Goal: Check status: Check status

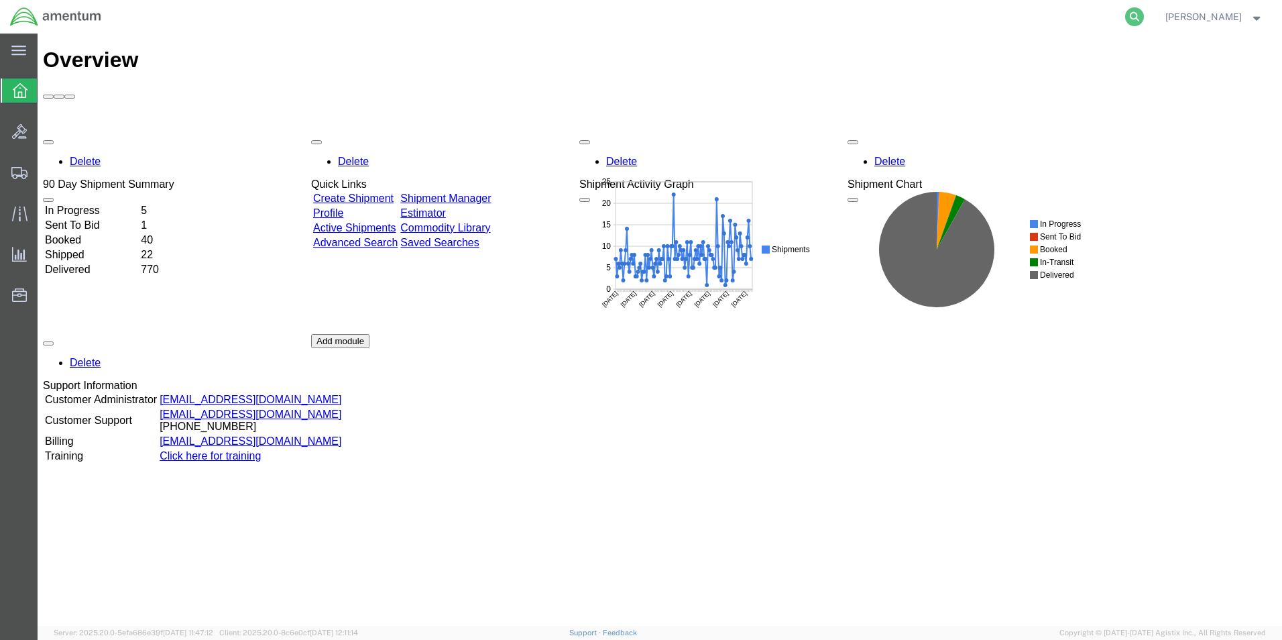
click at [1144, 17] on icon at bounding box center [1134, 16] width 19 height 19
click at [913, 19] on input "search" at bounding box center [921, 17] width 408 height 32
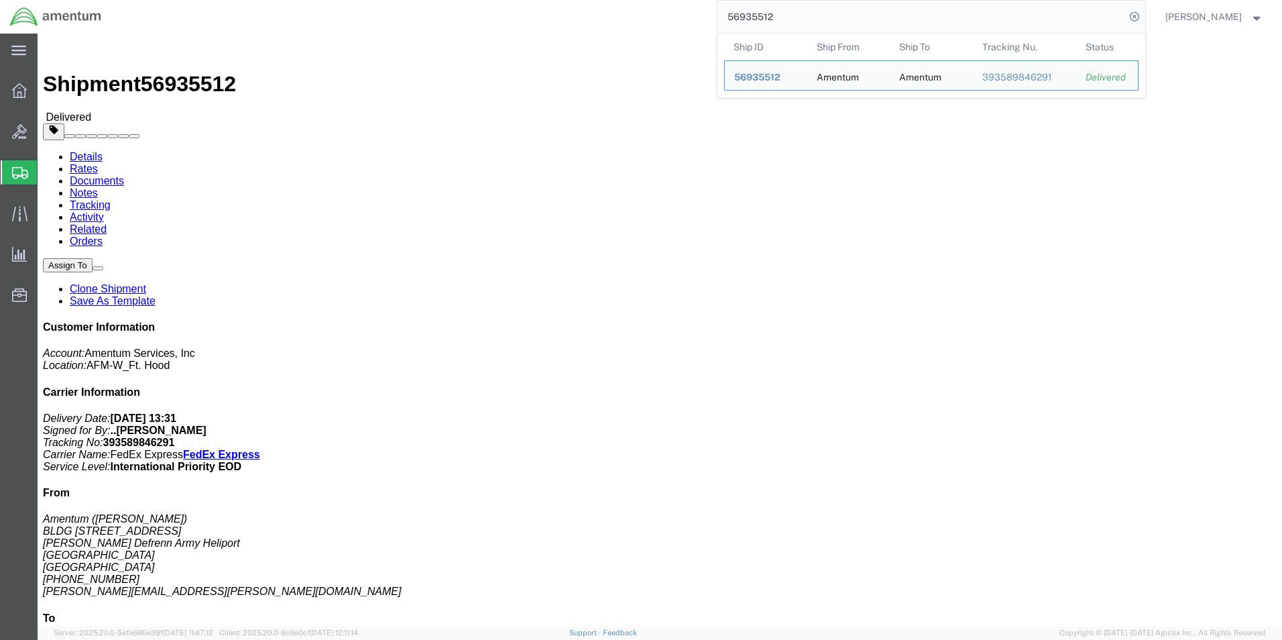
click div "# 1 1 Cardboard Box(es) Total weight: 12.00 LBS Tracking: 393589846291 Dimensio…"
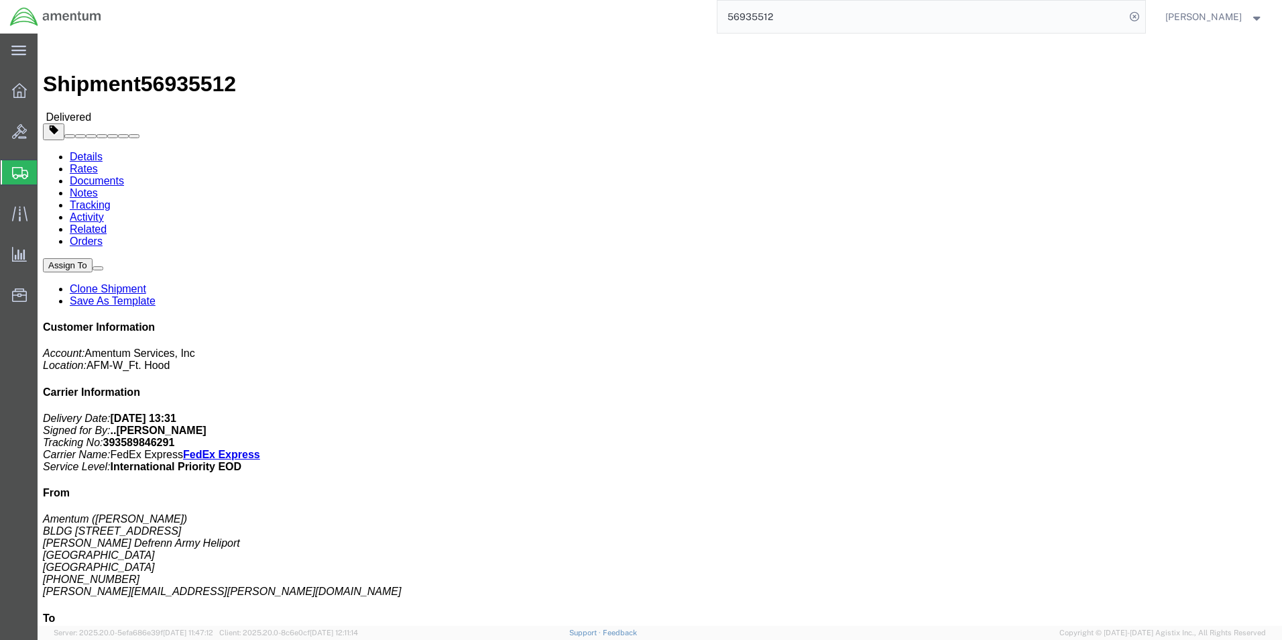
drag, startPoint x: 793, startPoint y: 19, endPoint x: 697, endPoint y: 19, distance: 95.9
click at [697, 19] on div "56935512" at bounding box center [628, 17] width 1034 height 34
paste input "39284554997"
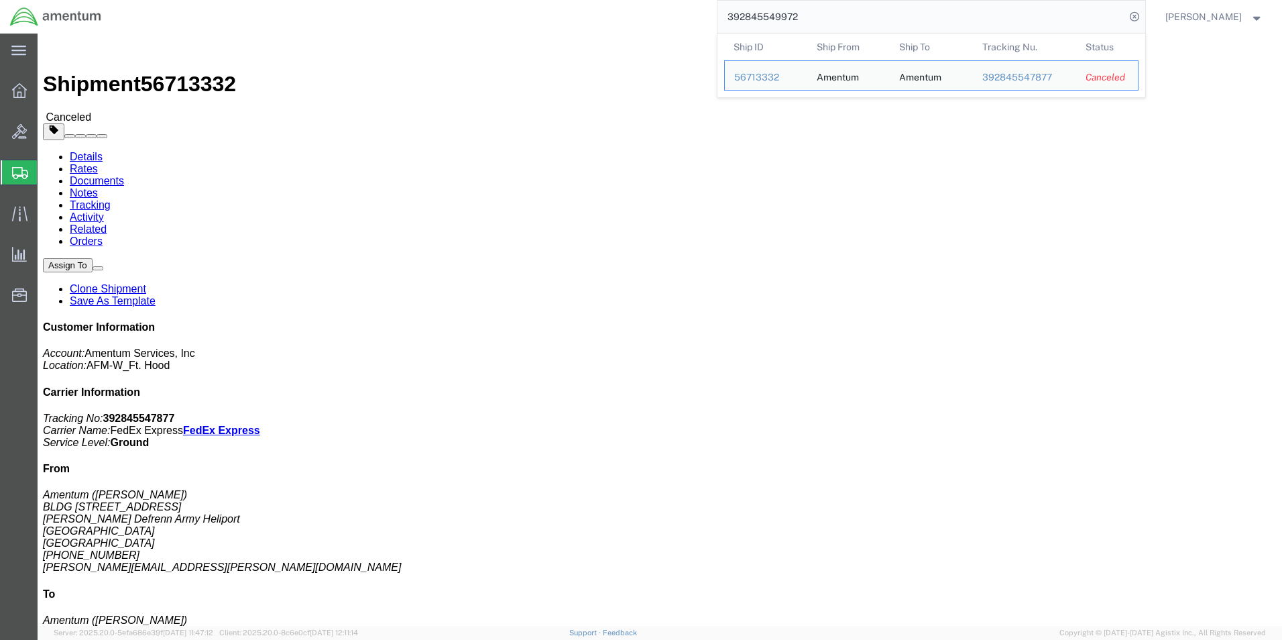
drag, startPoint x: 826, startPoint y: 15, endPoint x: 614, endPoint y: 15, distance: 212.6
click at [614, 15] on div "392845549972 Ship ID Ship From Ship To Tracking Nu. Status Ship ID 56713332 Shi…" at bounding box center [628, 17] width 1034 height 34
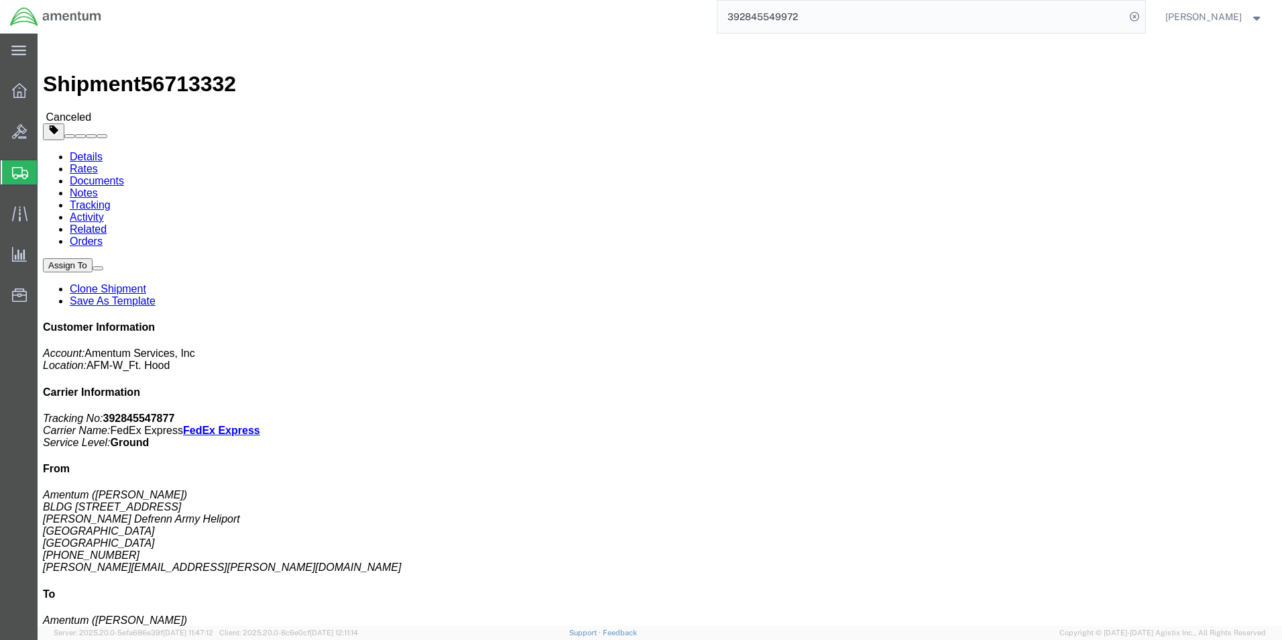
paste input "907191874"
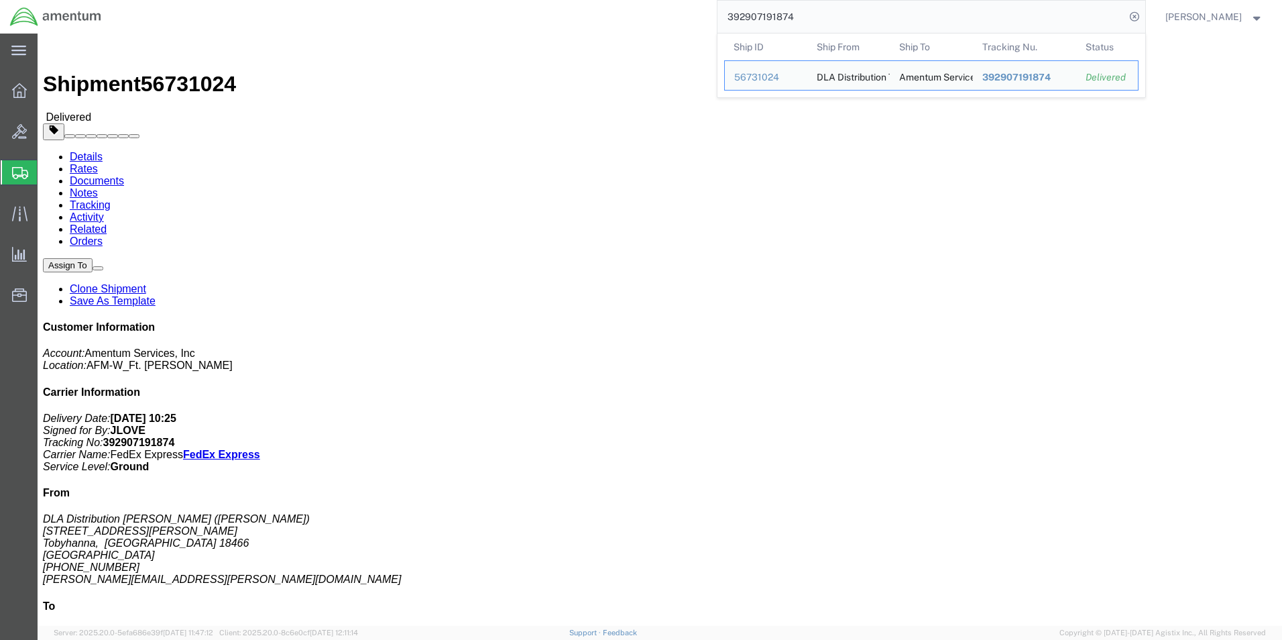
drag, startPoint x: 813, startPoint y: 19, endPoint x: 659, endPoint y: 19, distance: 153.6
click at [659, 19] on div "392907191874 Ship ID Ship From Ship To Tracking Nu. Status Ship ID 56731024 Shi…" at bounding box center [628, 17] width 1034 height 34
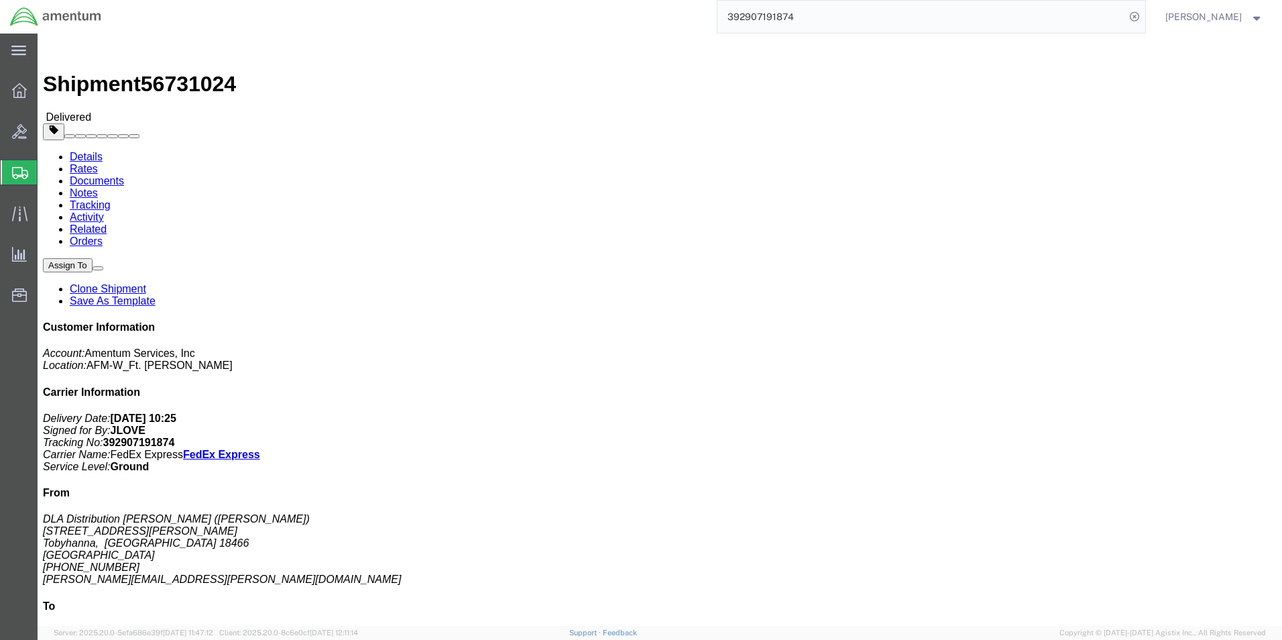
paste input "849424880"
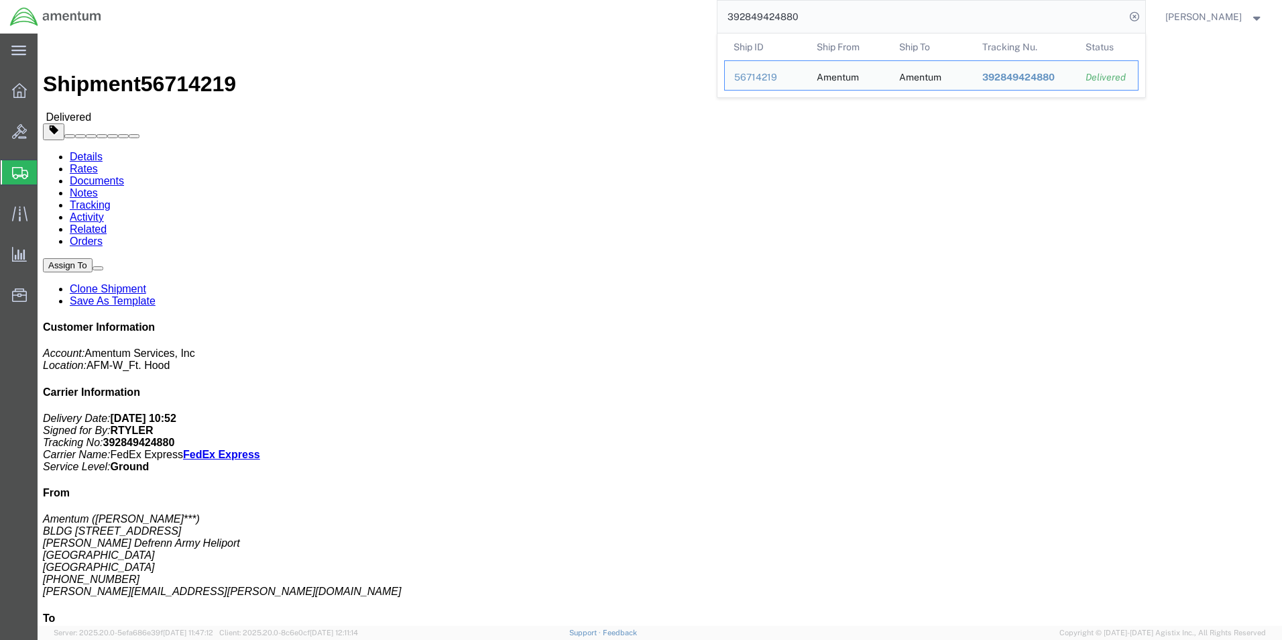
drag, startPoint x: 866, startPoint y: 16, endPoint x: 650, endPoint y: 25, distance: 216.1
click at [650, 25] on div "392849424880 Ship ID Ship From Ship To Tracking Nu. Status Ship ID 56714219 Shi…" at bounding box center [628, 17] width 1034 height 34
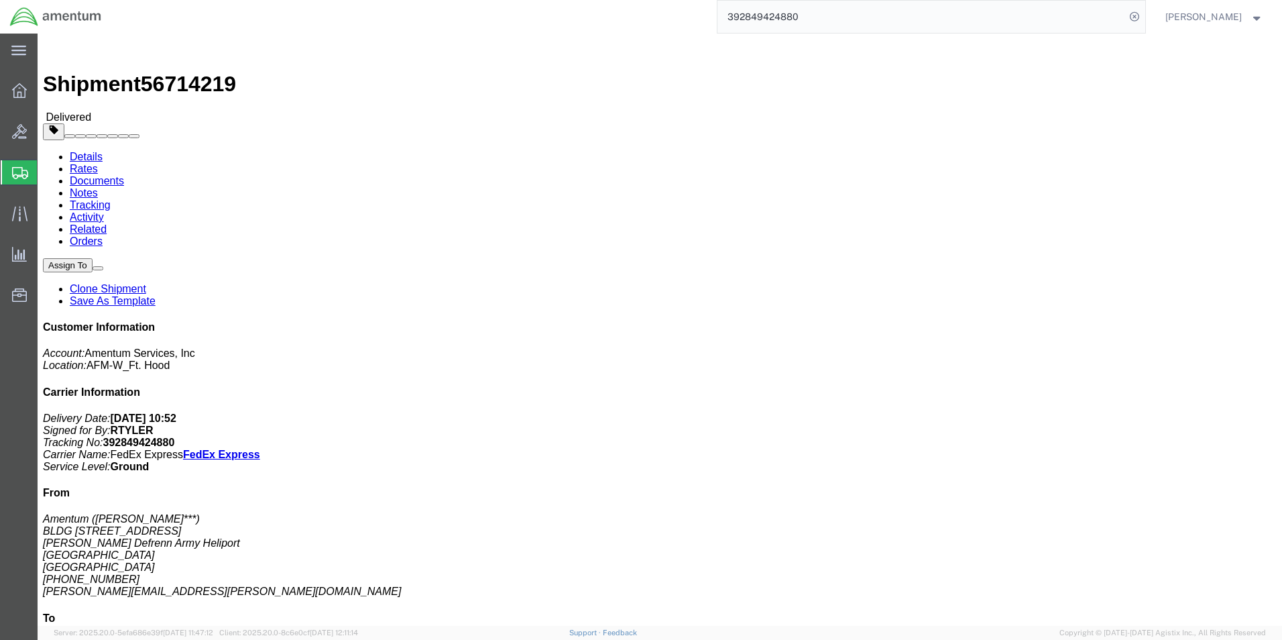
paste input "6107526"
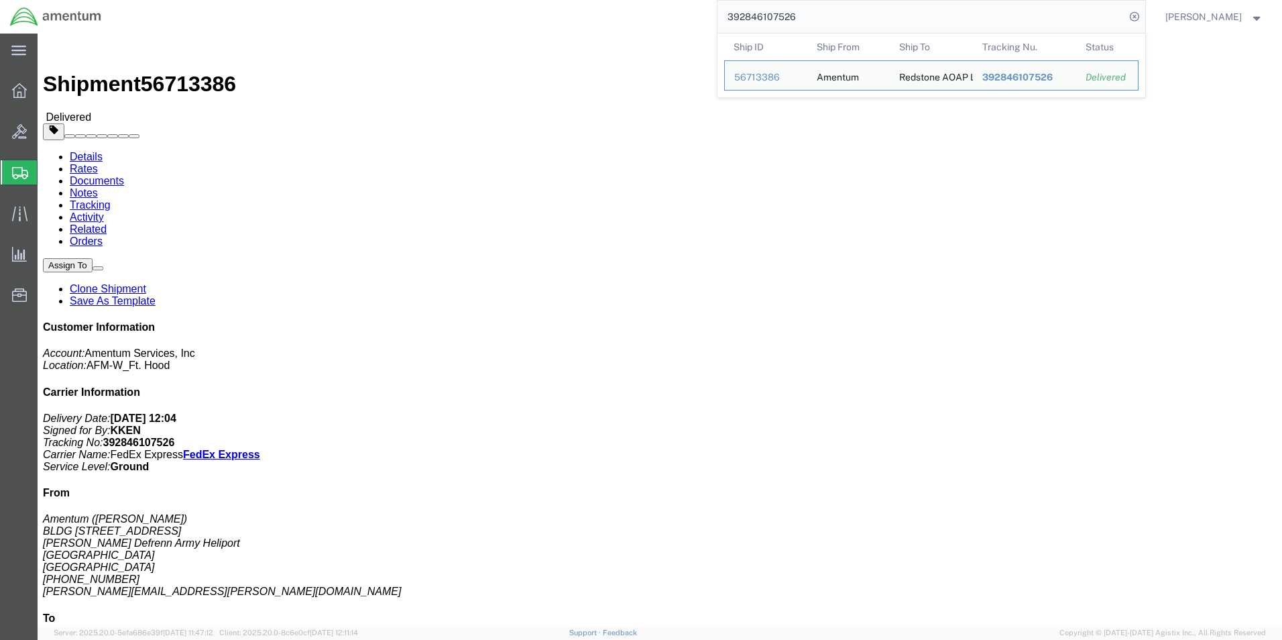
drag, startPoint x: 833, startPoint y: 22, endPoint x: 665, endPoint y: 24, distance: 168.3
click at [664, 23] on div "392846107526 Ship ID Ship From Ship To Tracking Nu. Status Ship ID 56713386 Shi…" at bounding box center [628, 17] width 1034 height 34
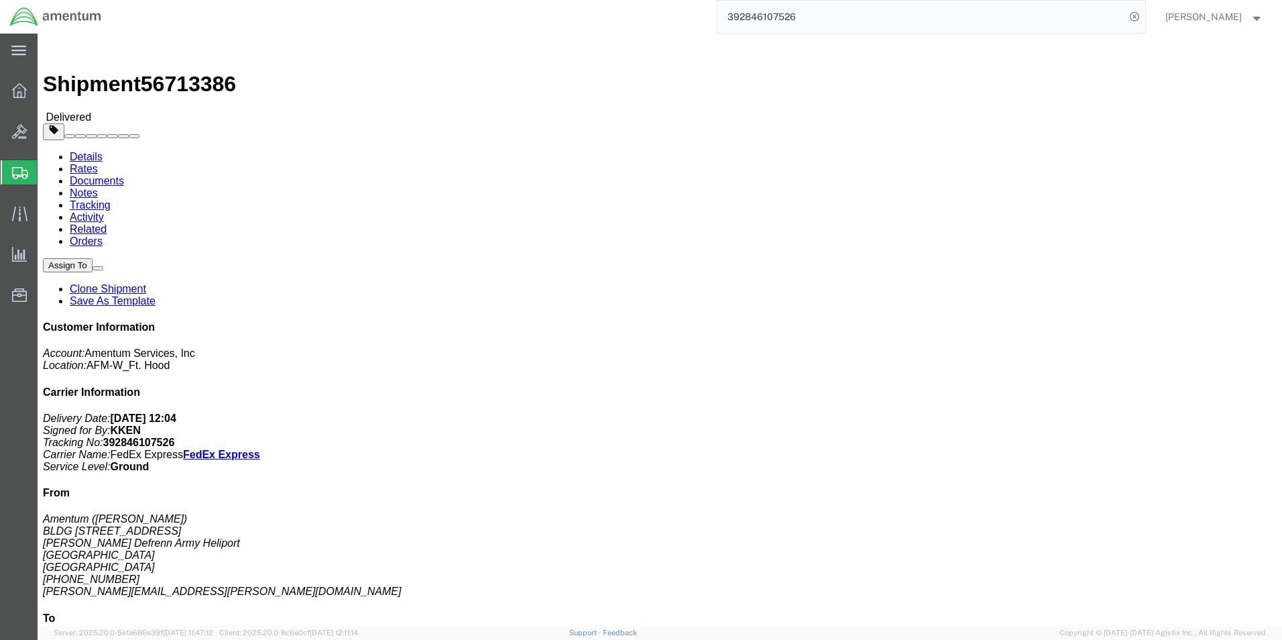
paste input "975983790"
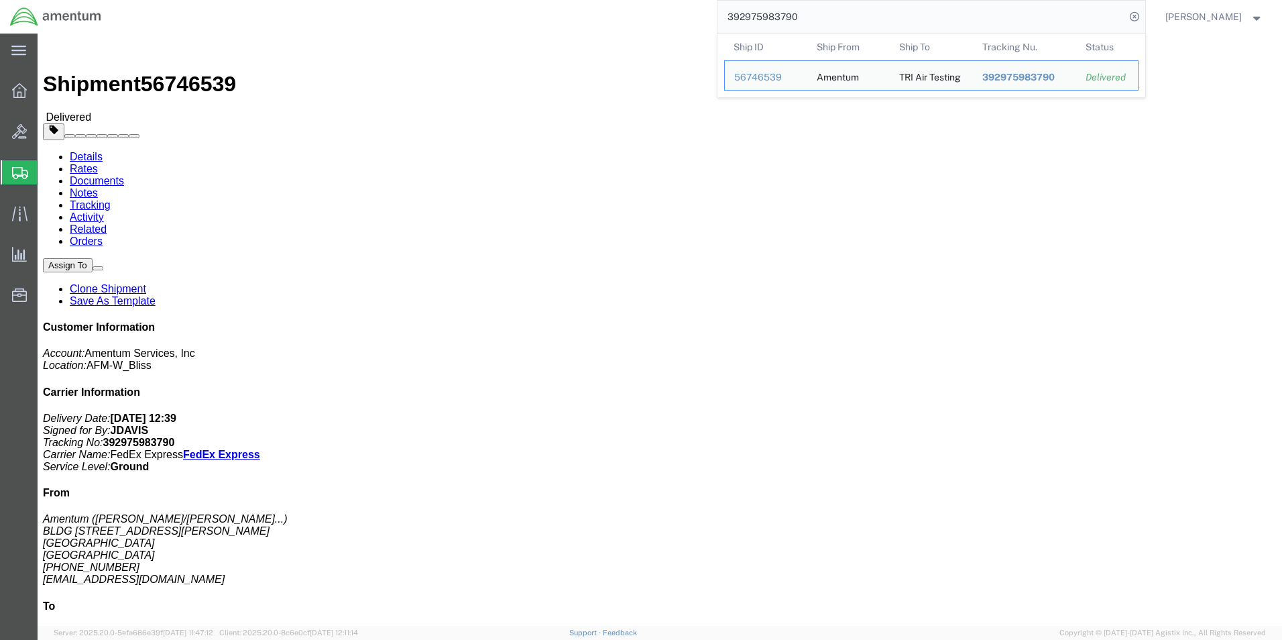
click at [847, 15] on input "392975983790" at bounding box center [921, 17] width 408 height 32
drag, startPoint x: 843, startPoint y: 19, endPoint x: 691, endPoint y: 18, distance: 152.2
click at [691, 18] on div "392975983790 Ship ID Ship From Ship To Tracking Nu. Status Ship ID 56746539 Shi…" at bounding box center [628, 17] width 1034 height 34
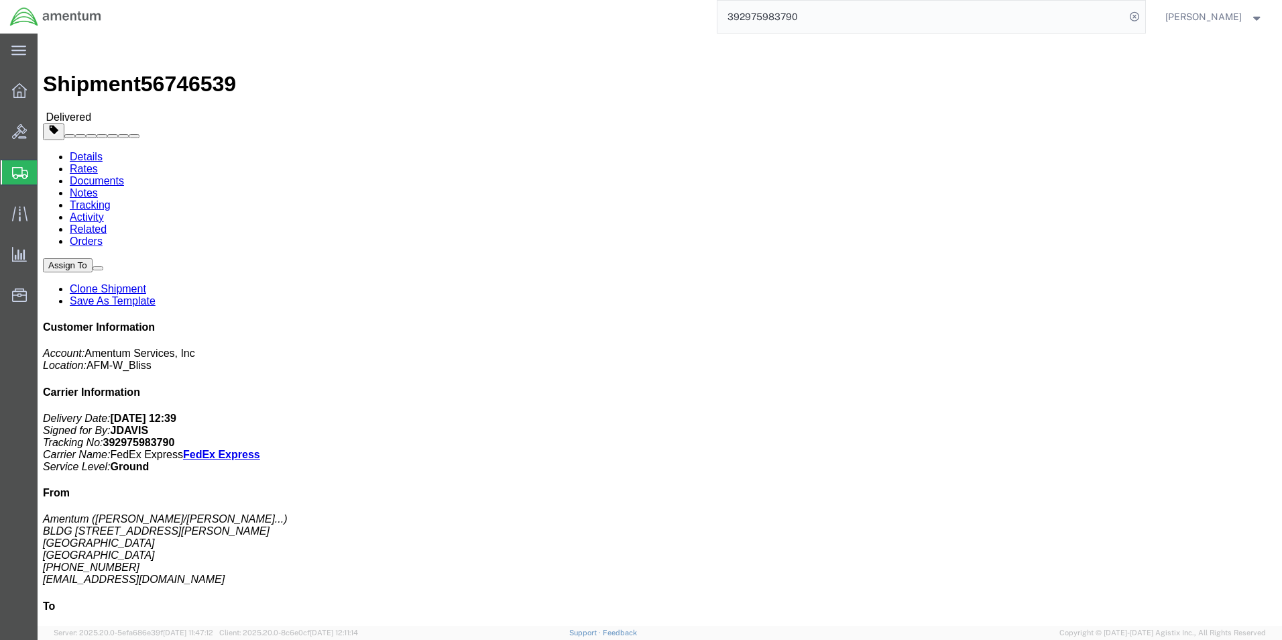
paste input "3342877389"
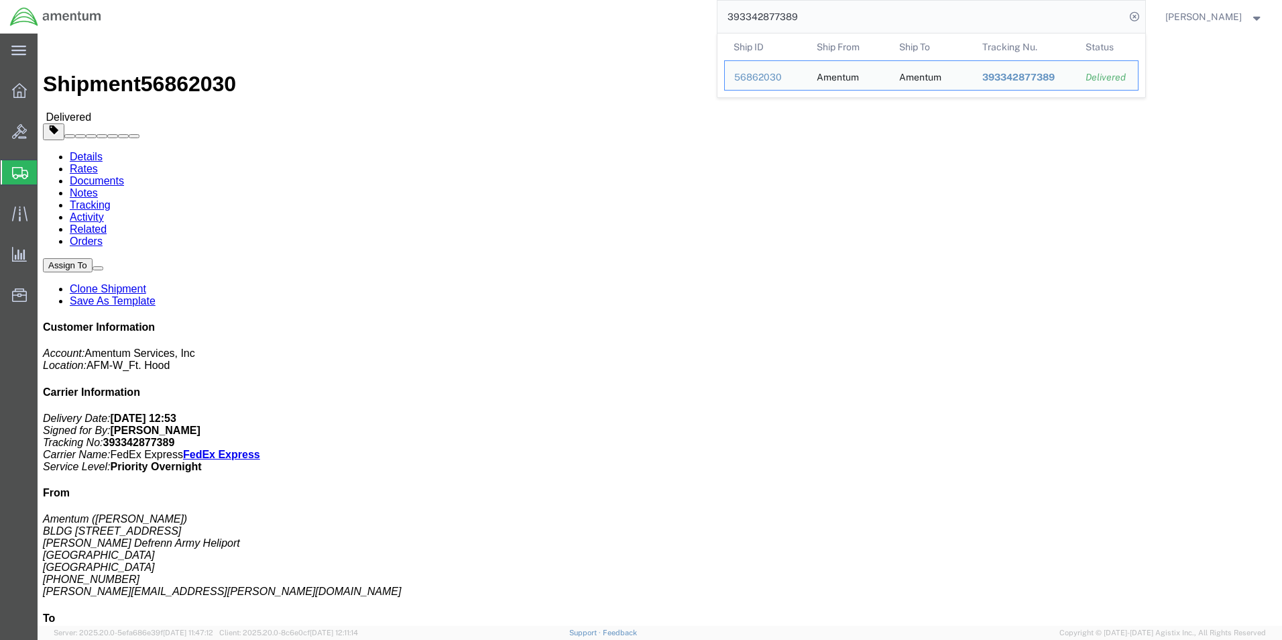
drag, startPoint x: 844, startPoint y: 21, endPoint x: 678, endPoint y: -20, distance: 171.4
click at [678, 0] on html "main_menu Created with Sketch. Collapse Menu Overview Bids Shipments Shipment M…" at bounding box center [641, 320] width 1282 height 640
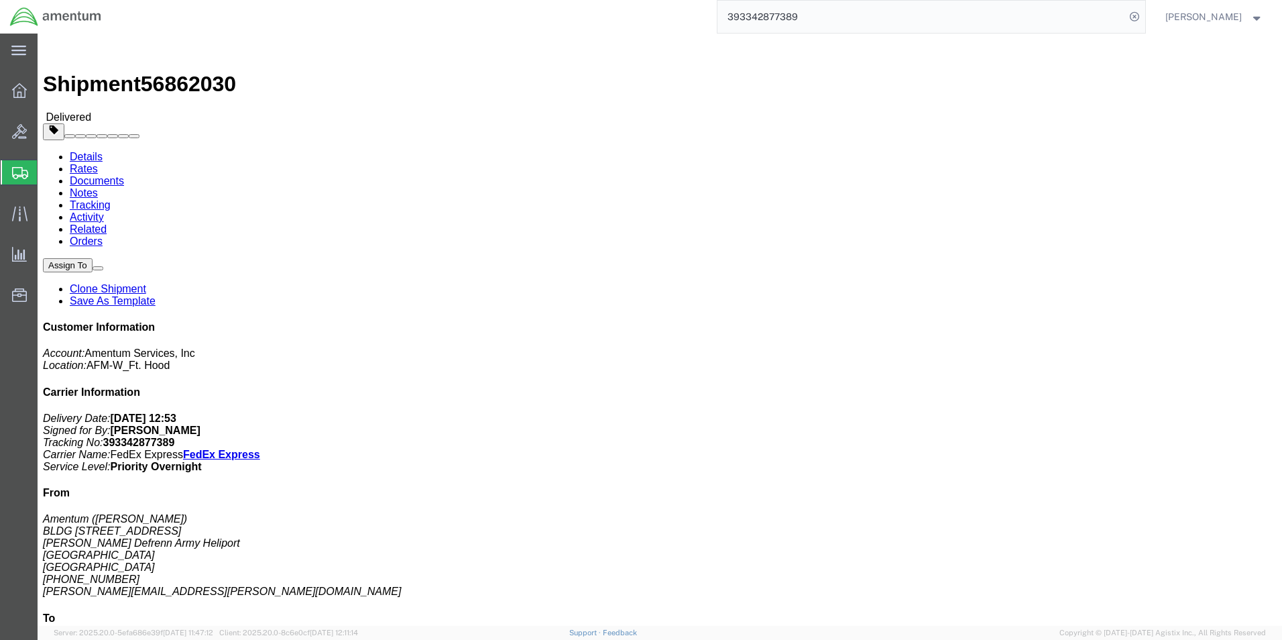
paste input "271845641"
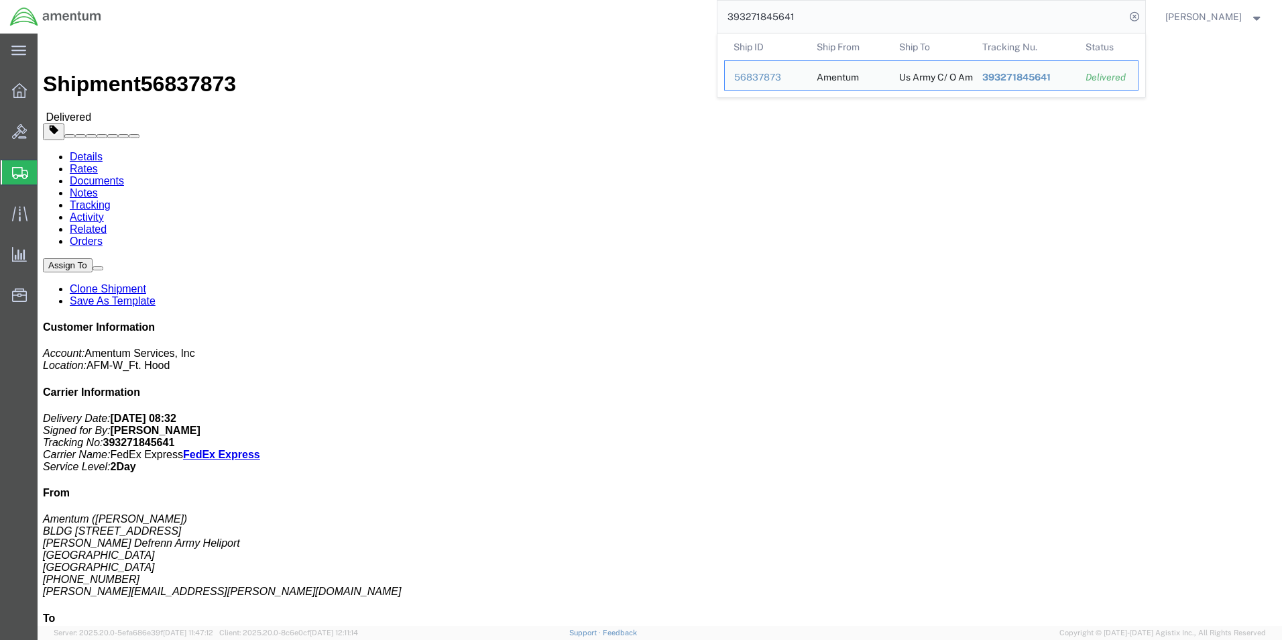
drag, startPoint x: 823, startPoint y: 15, endPoint x: 669, endPoint y: 15, distance: 154.2
click at [669, 15] on div "393271845641 Ship ID Ship From Ship To Tracking Nu. Status Ship ID 56837873 Shi…" at bounding box center [628, 17] width 1034 height 34
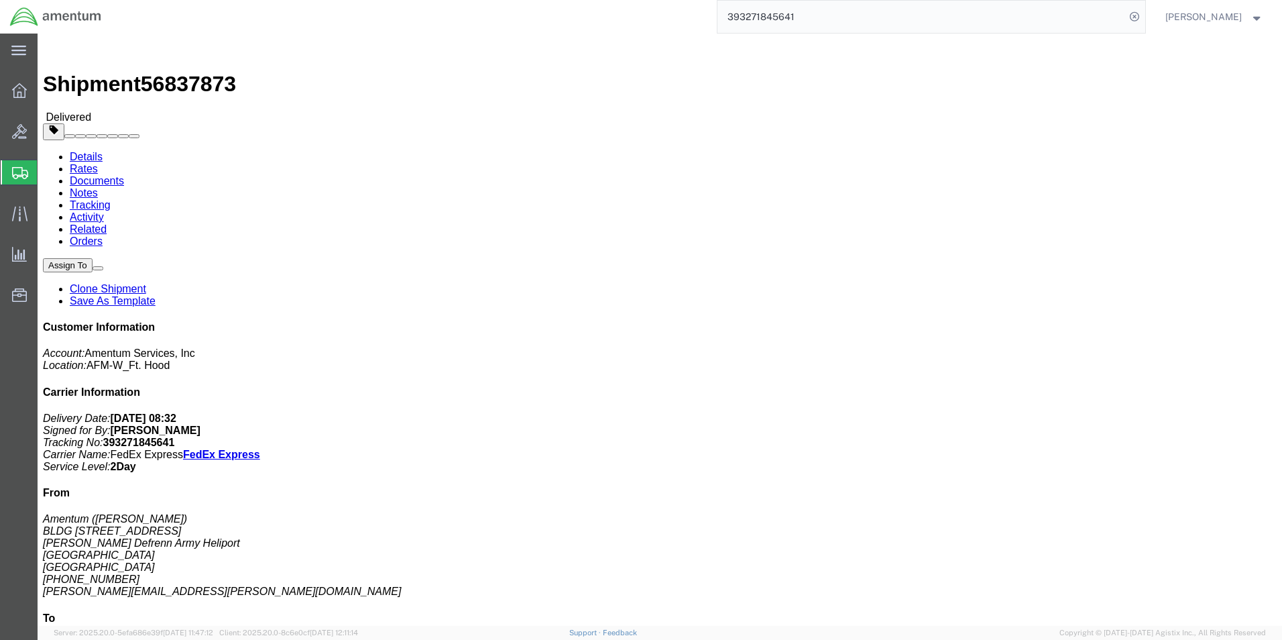
paste input "346015605"
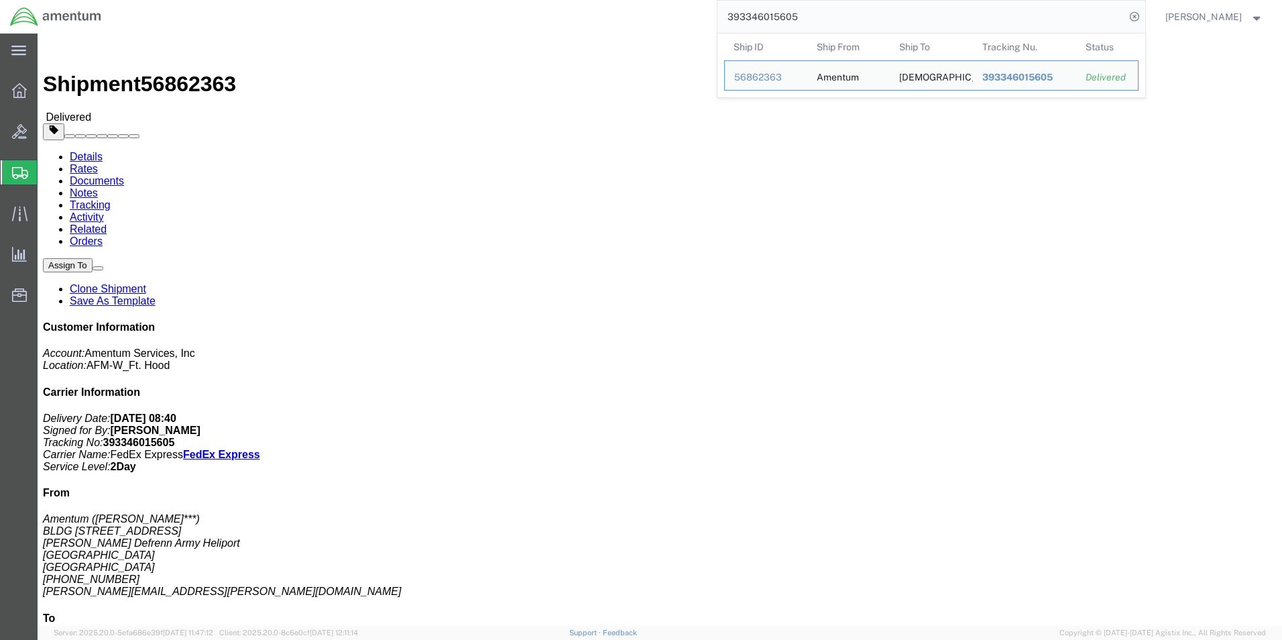
drag, startPoint x: 890, startPoint y: 25, endPoint x: 701, endPoint y: 25, distance: 189.1
click at [701, 25] on div "393346015605 Ship ID Ship From Ship To Tracking Nu. Status Ship ID 56862363 Shi…" at bounding box center [628, 17] width 1034 height 34
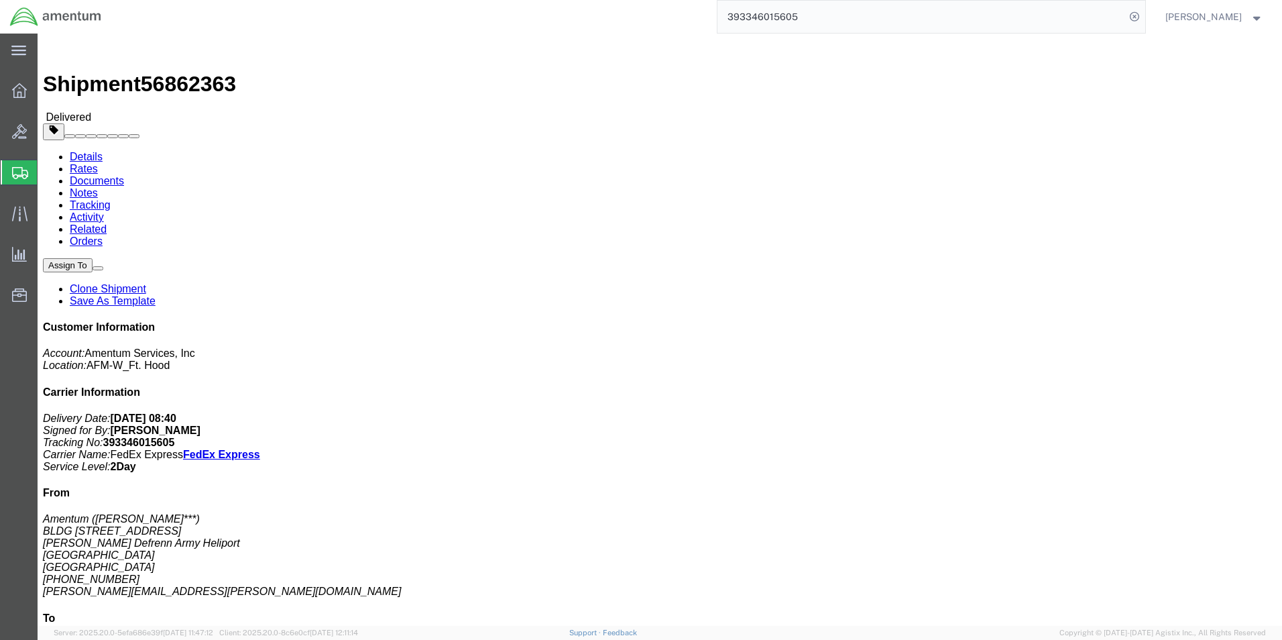
paste input "20122"
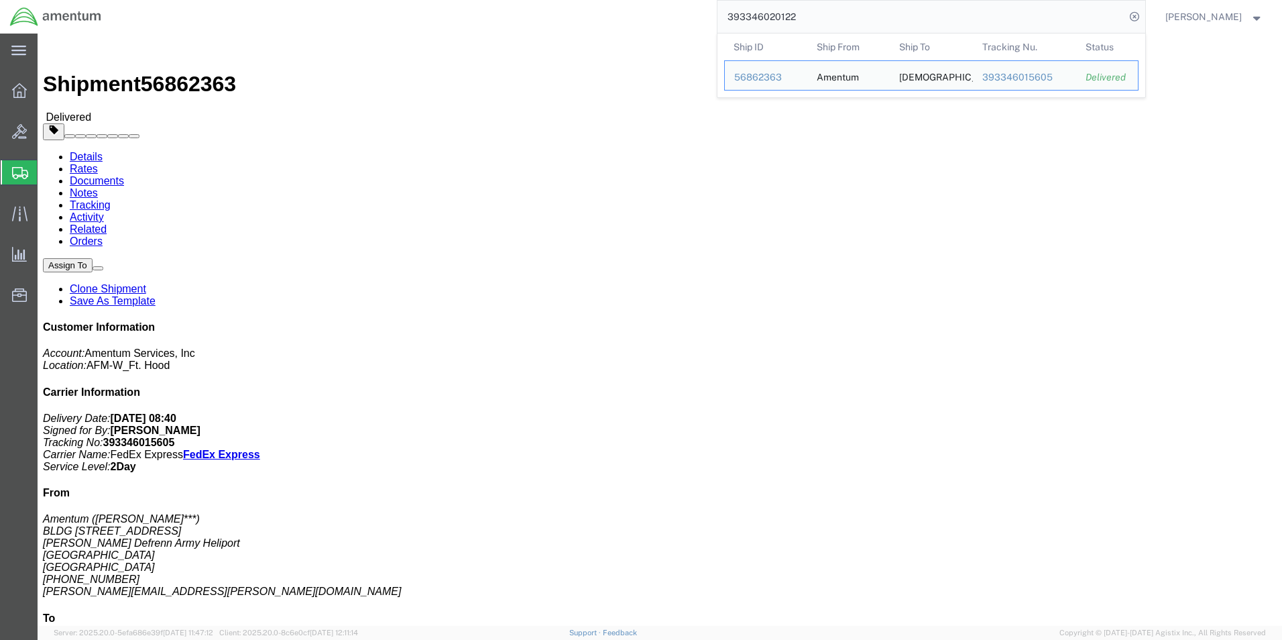
drag, startPoint x: 845, startPoint y: 17, endPoint x: 677, endPoint y: 27, distance: 168.6
click at [677, 27] on div "393346020122 Ship ID Ship From Ship To Tracking Nu. Status Ship ID 56862363 Shi…" at bounding box center [628, 17] width 1034 height 34
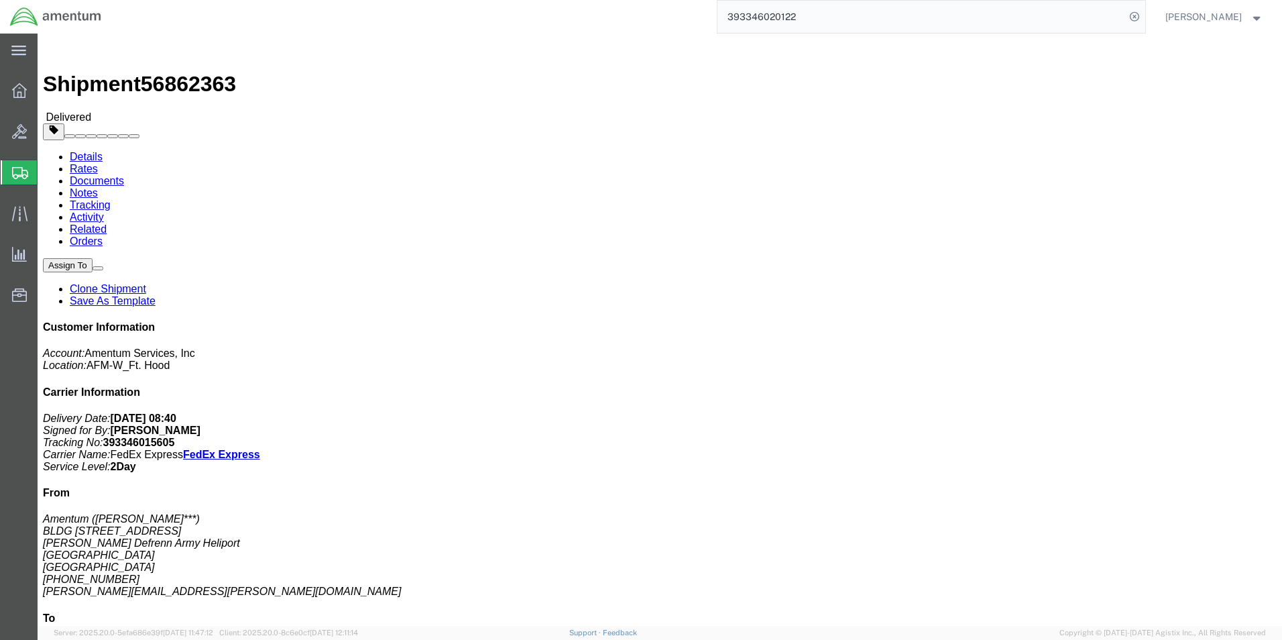
paste input "263879435"
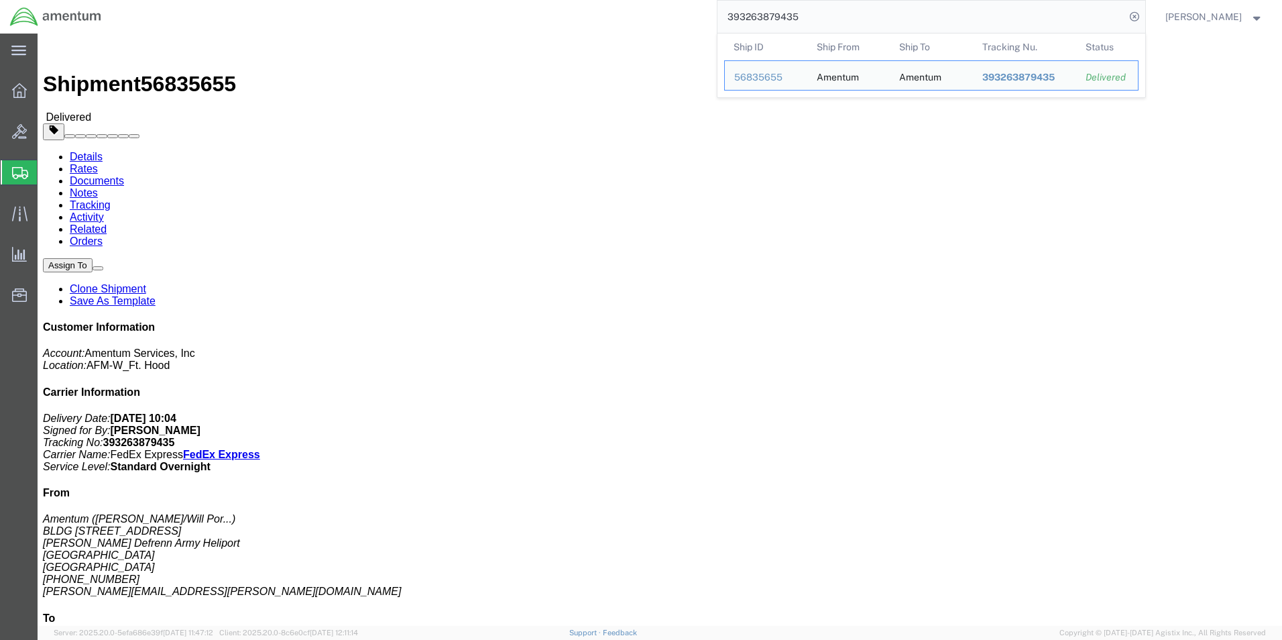
drag, startPoint x: 780, startPoint y: 20, endPoint x: 644, endPoint y: 20, distance: 136.8
click at [644, 20] on div "393263879435 Ship ID Ship From Ship To Tracking Nu. Status Ship ID 56835655 Shi…" at bounding box center [628, 17] width 1034 height 34
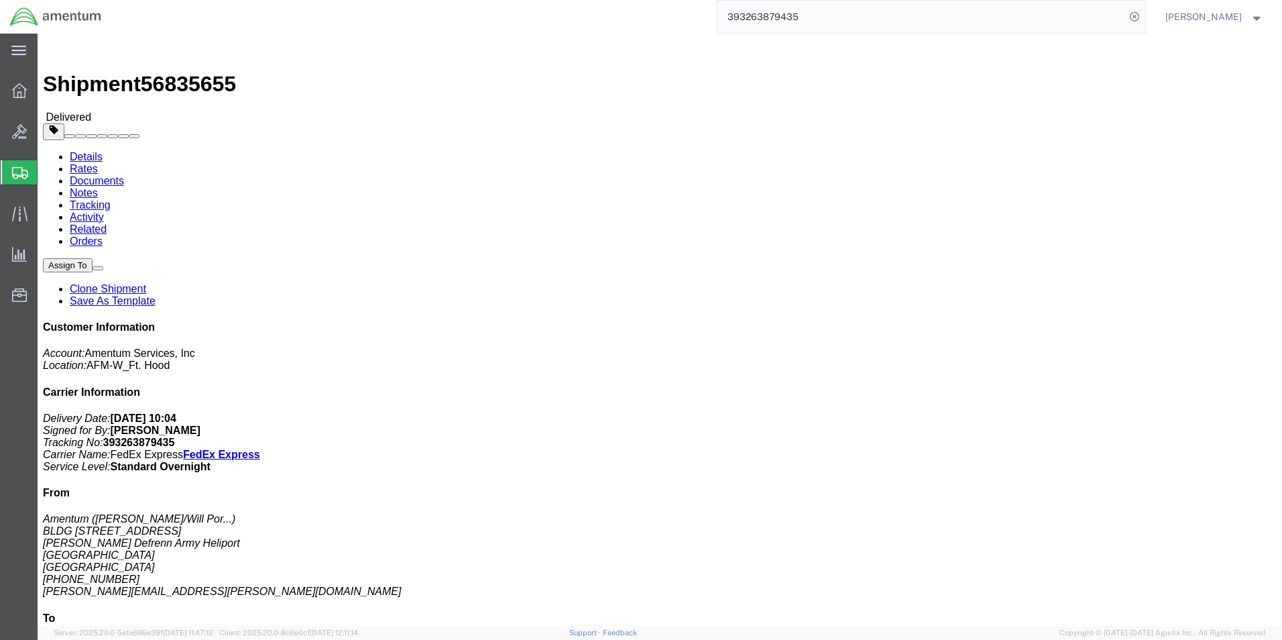
paste input "7521751"
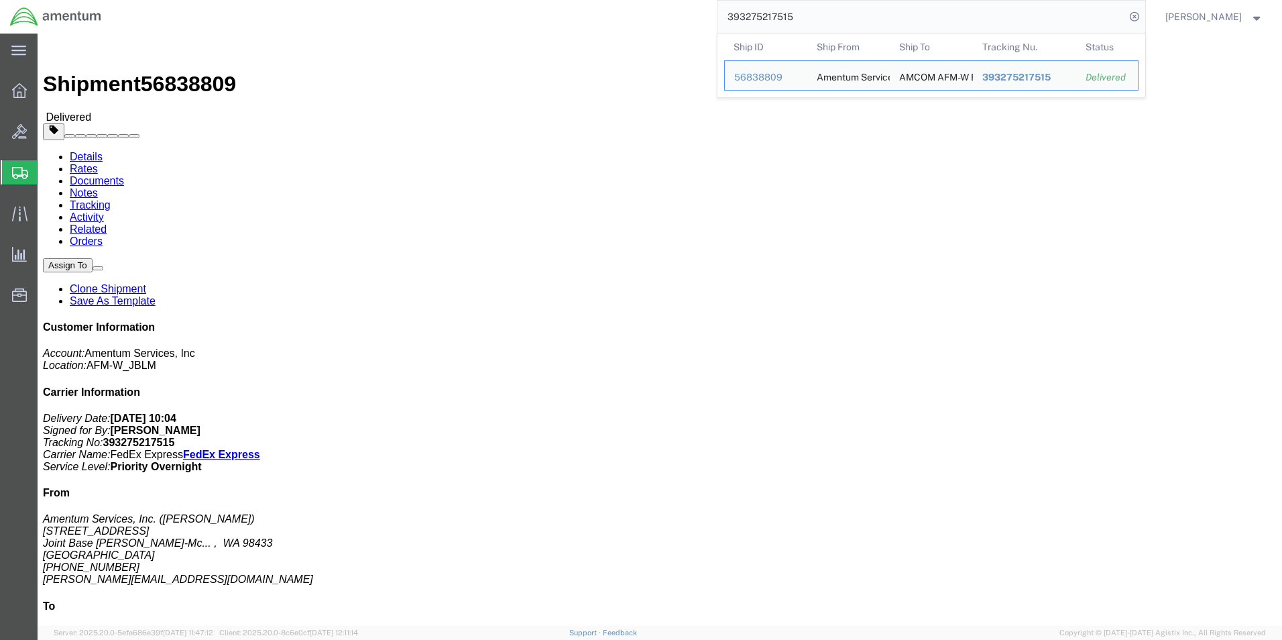
drag, startPoint x: 848, startPoint y: 9, endPoint x: 666, endPoint y: 13, distance: 182.4
click at [666, 13] on div "393275217515 Ship ID Ship From Ship To Tracking Nu. Status Ship ID 56838809 Shi…" at bounding box center [628, 17] width 1034 height 34
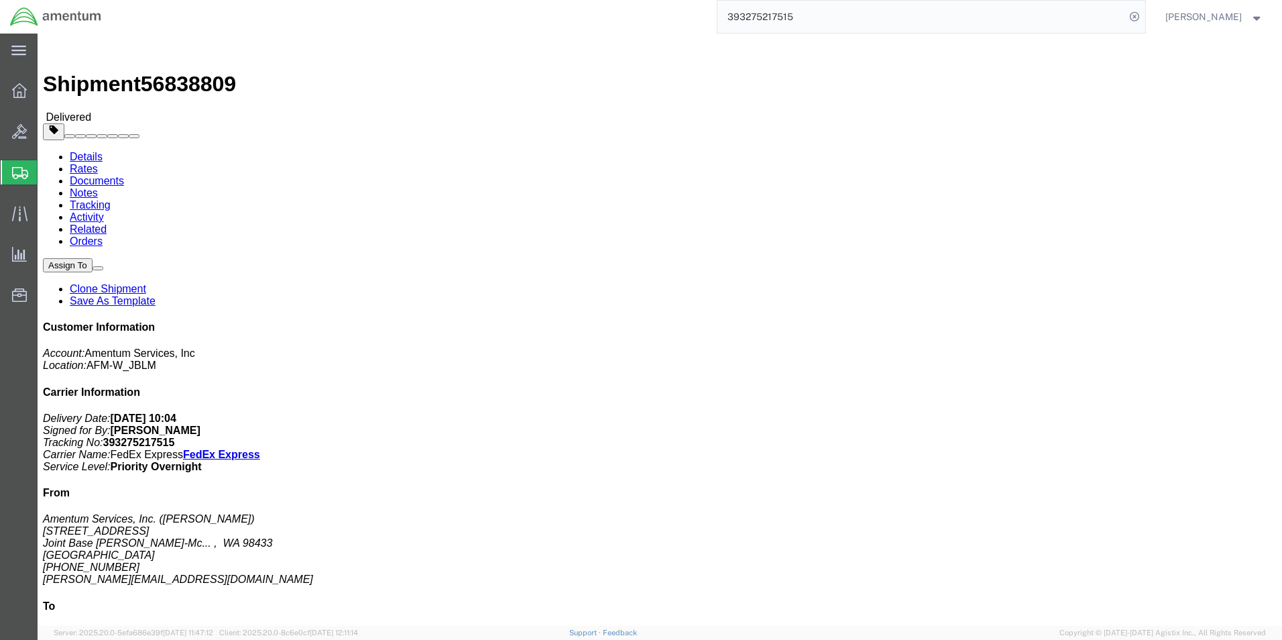
paste input "358195859"
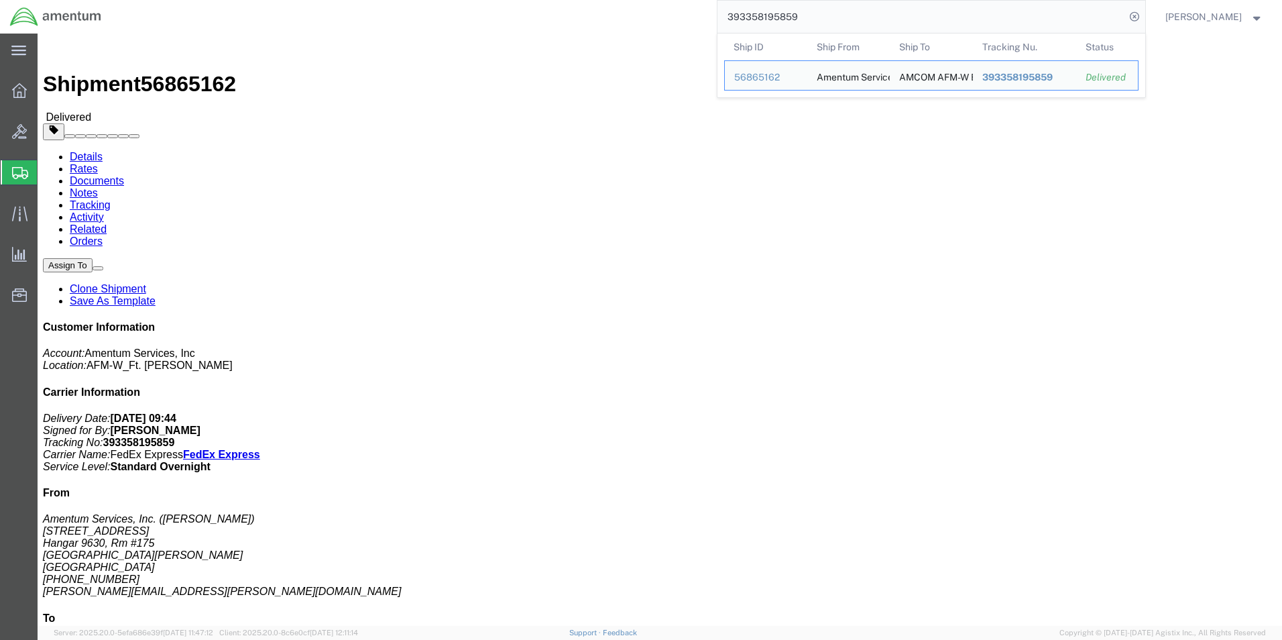
drag, startPoint x: 811, startPoint y: 13, endPoint x: 563, endPoint y: 13, distance: 247.4
click at [563, 13] on div "393358195859 Ship ID Ship From Ship To Tracking Nu. Status Ship ID 56865162 Shi…" at bounding box center [628, 17] width 1034 height 34
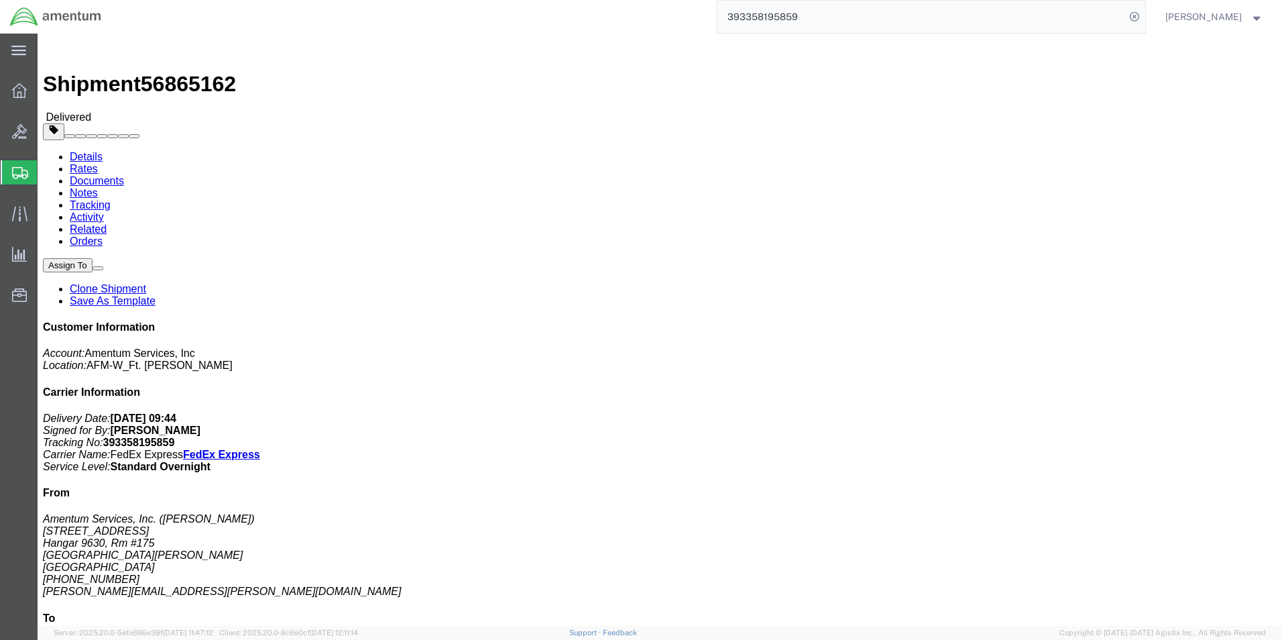
paste input "10887822"
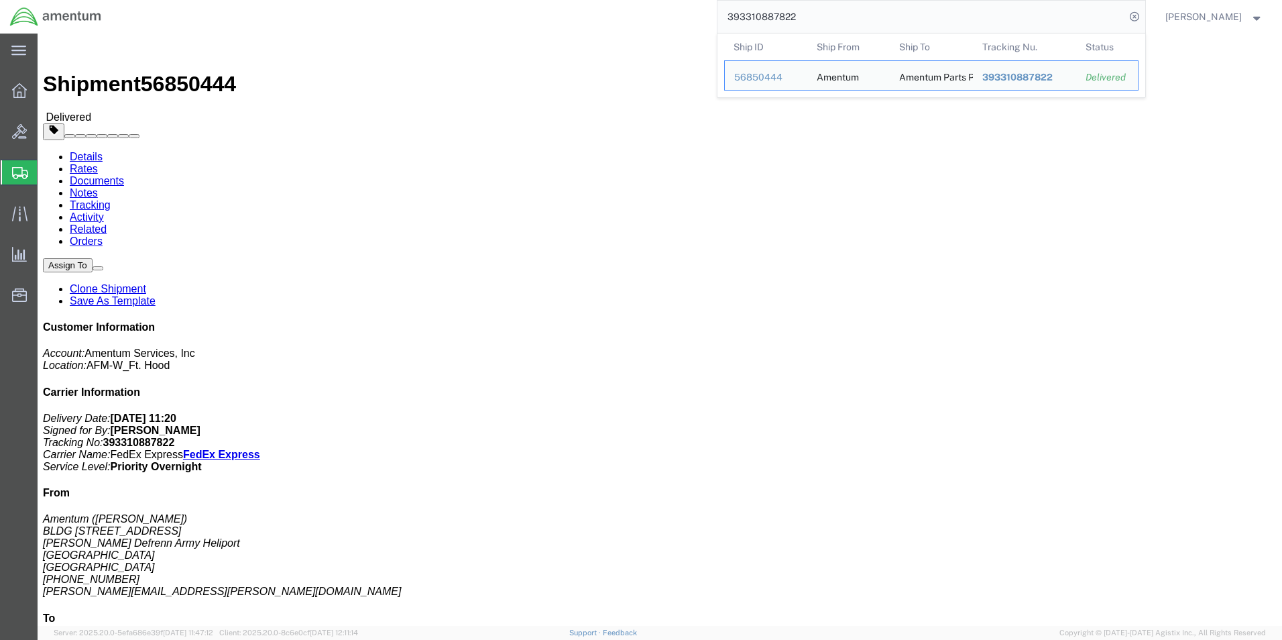
drag, startPoint x: 853, startPoint y: 15, endPoint x: 644, endPoint y: 15, distance: 209.2
click at [644, 15] on div "393310887822 Ship ID Ship From Ship To Tracking Nu. Status Ship ID 56850444 Shi…" at bounding box center [628, 17] width 1034 height 34
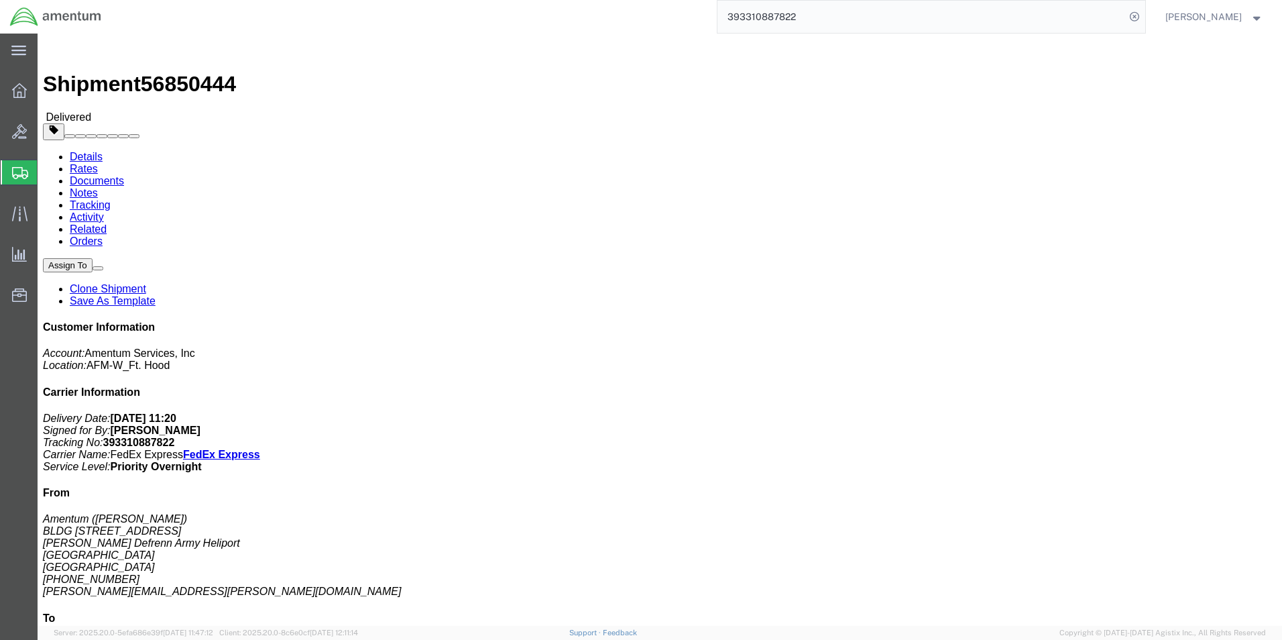
paste input "270859148"
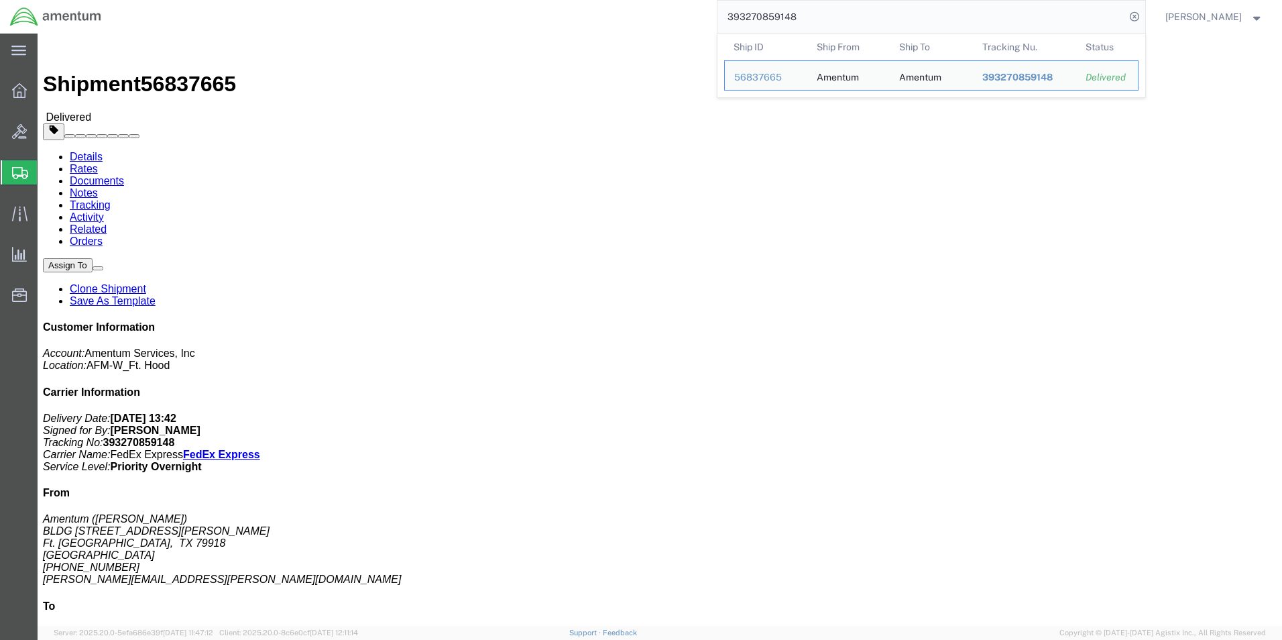
drag, startPoint x: 831, startPoint y: 23, endPoint x: 726, endPoint y: 22, distance: 105.3
click at [726, 22] on input "393270859148" at bounding box center [921, 17] width 408 height 32
paste input "8512874"
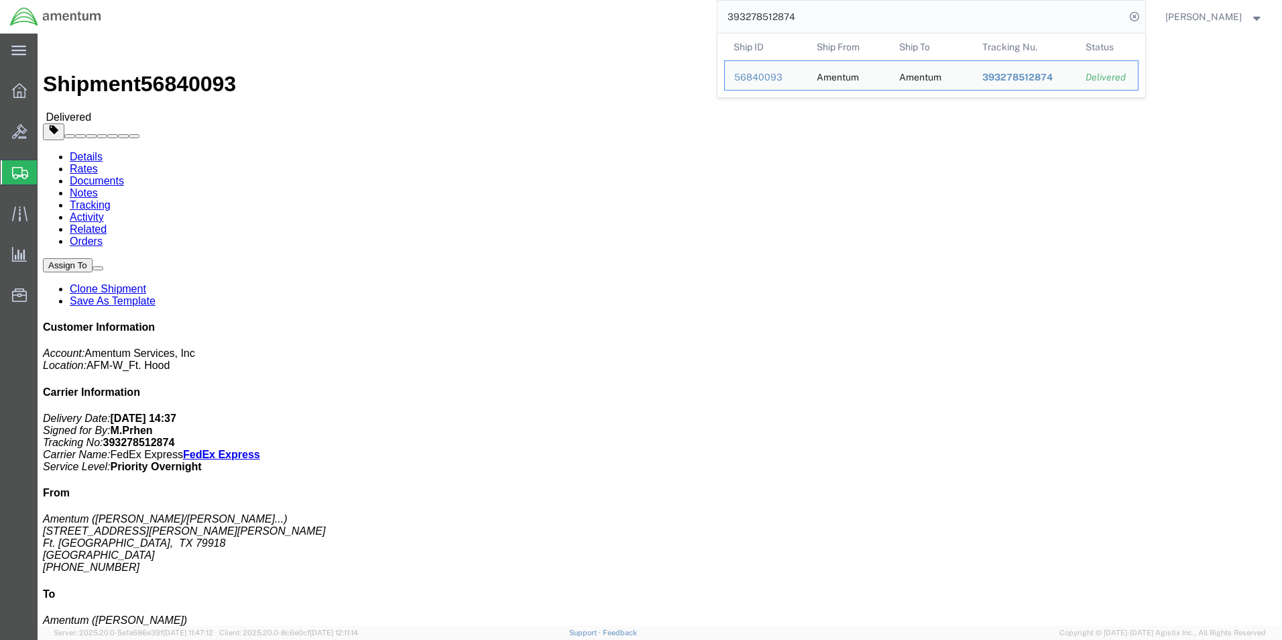
drag, startPoint x: 825, startPoint y: 21, endPoint x: 677, endPoint y: 21, distance: 148.2
click at [677, 21] on div "393278512874 Ship ID Ship From Ship To Tracking Nu. Status Ship ID 56840093 Shi…" at bounding box center [628, 17] width 1034 height 34
paste input "319446726"
drag, startPoint x: 840, startPoint y: 19, endPoint x: 701, endPoint y: 22, distance: 138.8
click at [701, 22] on div "393319446726 Ship ID Ship From Ship To Tracking Nu. Status Ship ID 56853028 Shi…" at bounding box center [628, 17] width 1034 height 34
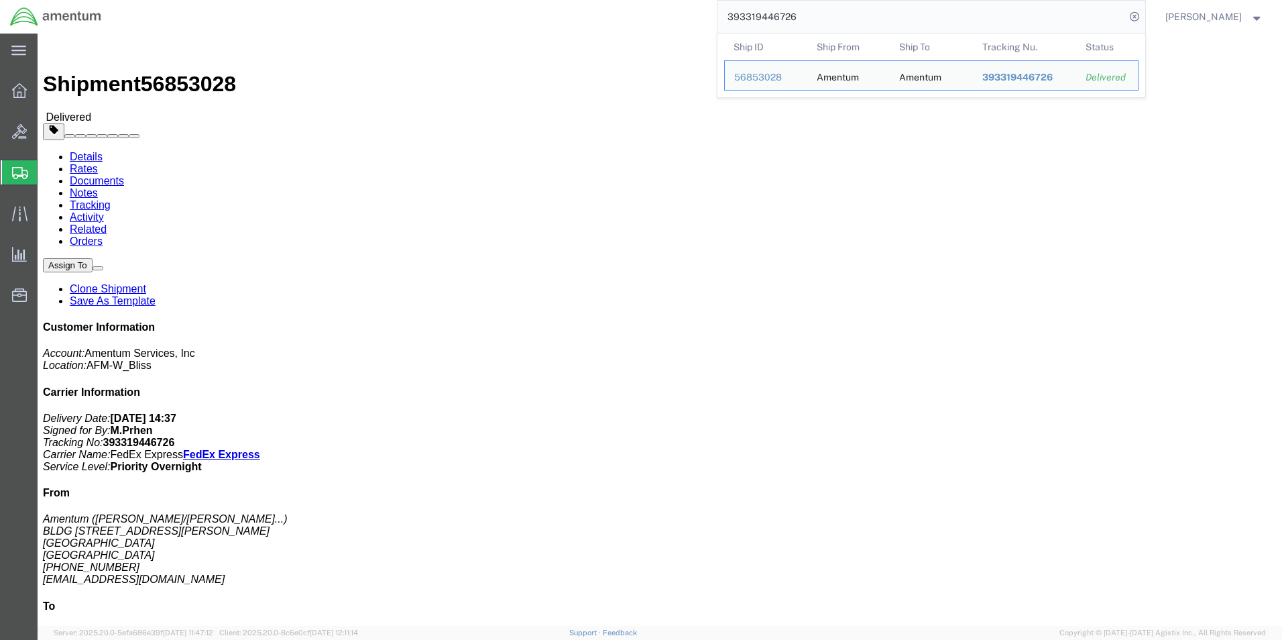
paste input "4999.R.2521.AW.AM.0F.YWKM.00"
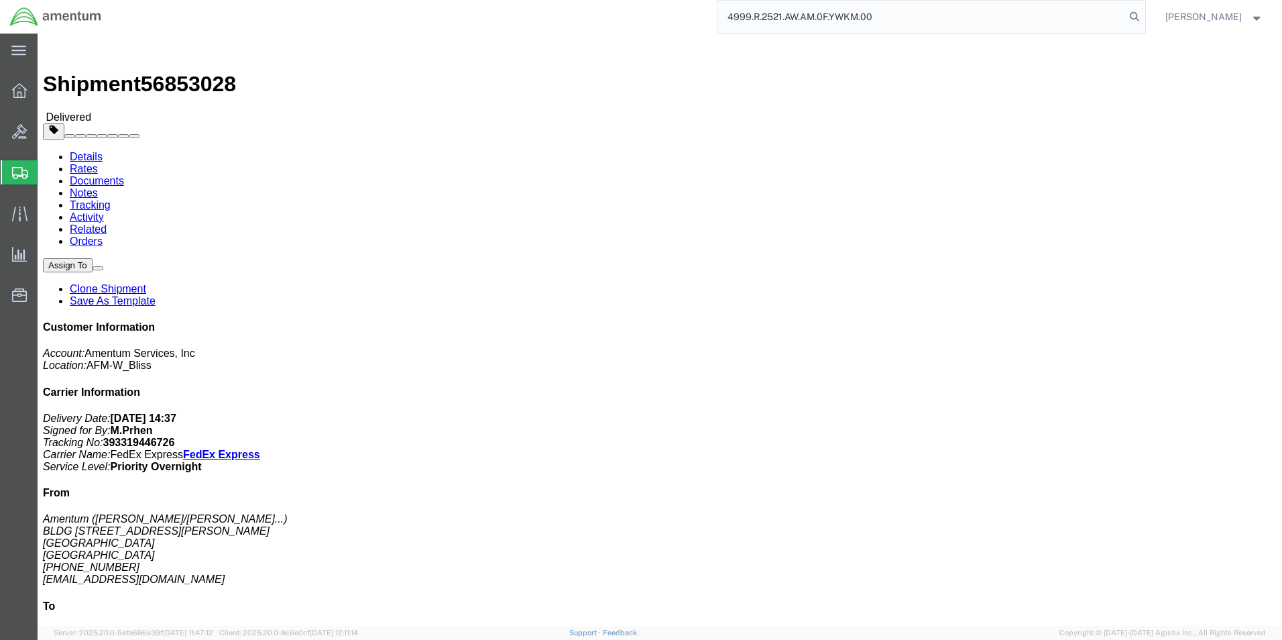
type input "4999.R.2521.AW.AM.0F.YWKM.00"
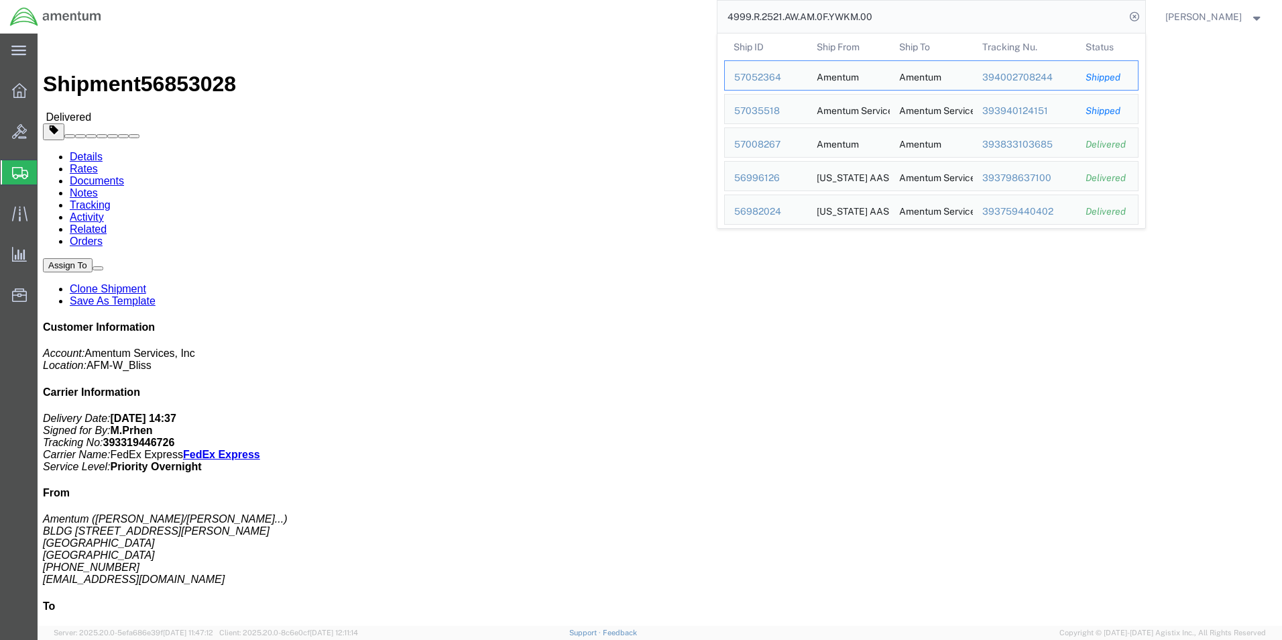
drag, startPoint x: 741, startPoint y: 19, endPoint x: 589, endPoint y: 19, distance: 152.2
click at [589, 19] on div "4999.R.2521.AW.AM.0F.YWKM.00 Ship ID Ship From Ship To Tracking Nu. Status Ship…" at bounding box center [628, 17] width 1034 height 34
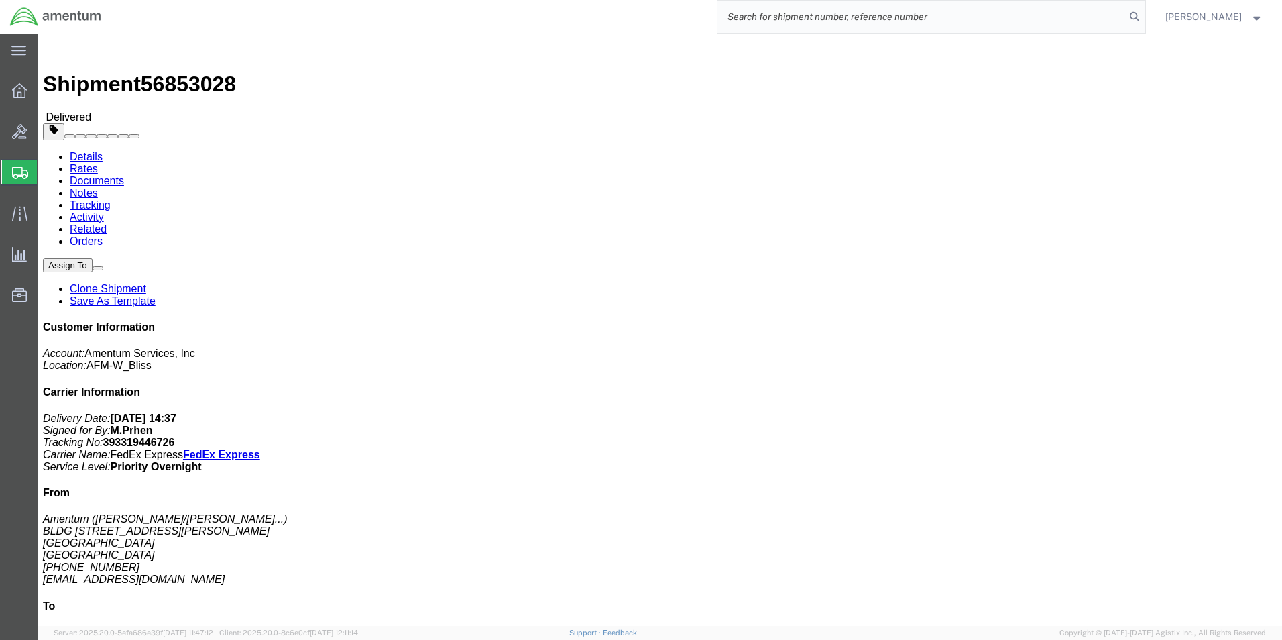
click at [894, 17] on input "search" at bounding box center [921, 17] width 408 height 32
paste input "393344184156"
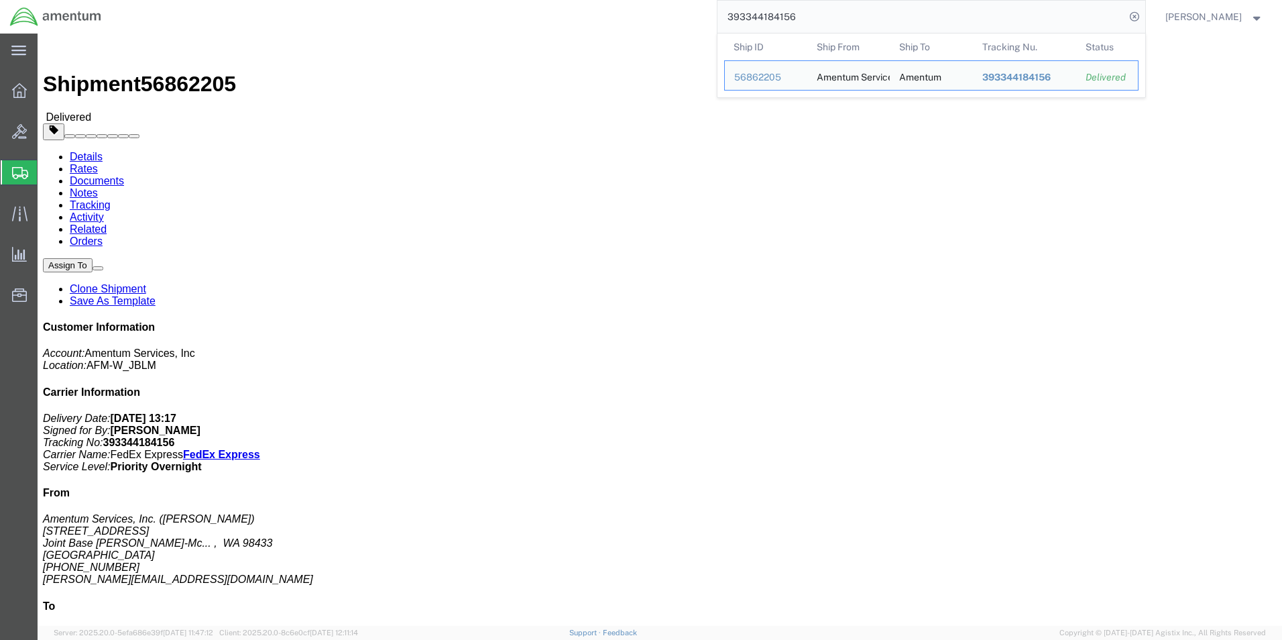
drag, startPoint x: 819, startPoint y: 19, endPoint x: 664, endPoint y: 19, distance: 154.9
click at [664, 19] on div "393344184156 Ship ID Ship From Ship To Tracking Nu. Status Ship ID 56862205 Shi…" at bounding box center [628, 17] width 1034 height 34
click at [847, 20] on input "393344184156" at bounding box center [921, 17] width 408 height 32
drag, startPoint x: 844, startPoint y: 19, endPoint x: 625, endPoint y: 17, distance: 219.3
click at [625, 17] on div "393344184156 Ship ID Ship From Ship To Tracking Nu. Status Ship ID 56862205 Shi…" at bounding box center [628, 17] width 1034 height 34
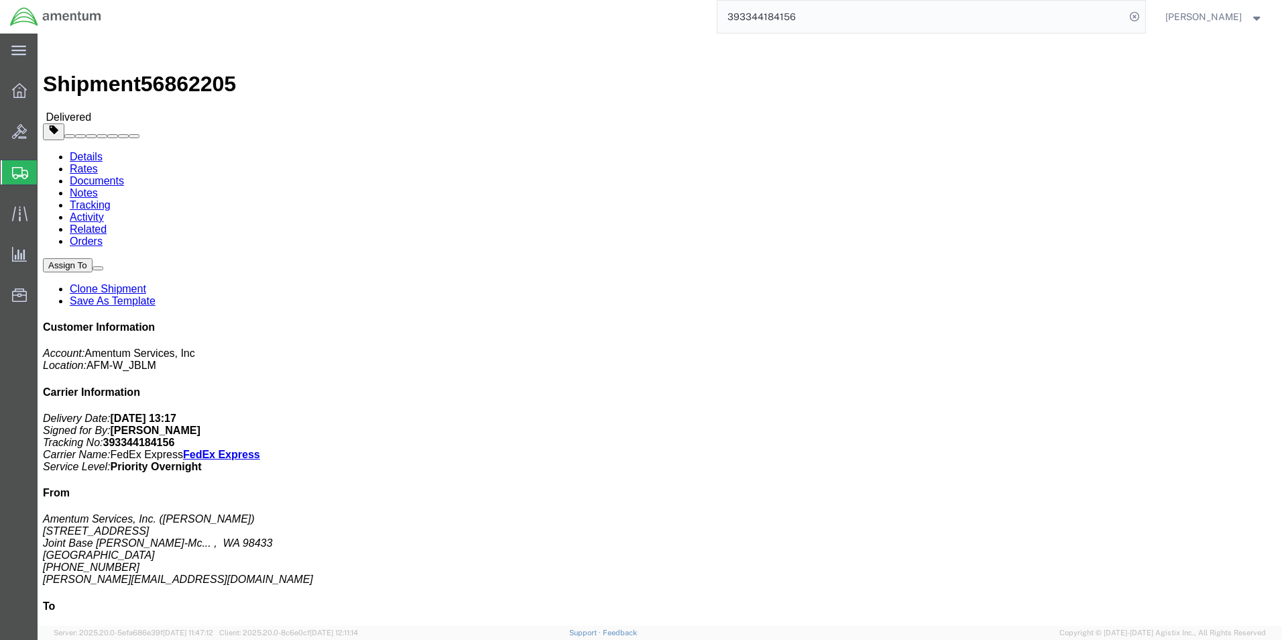
paste input "54904747"
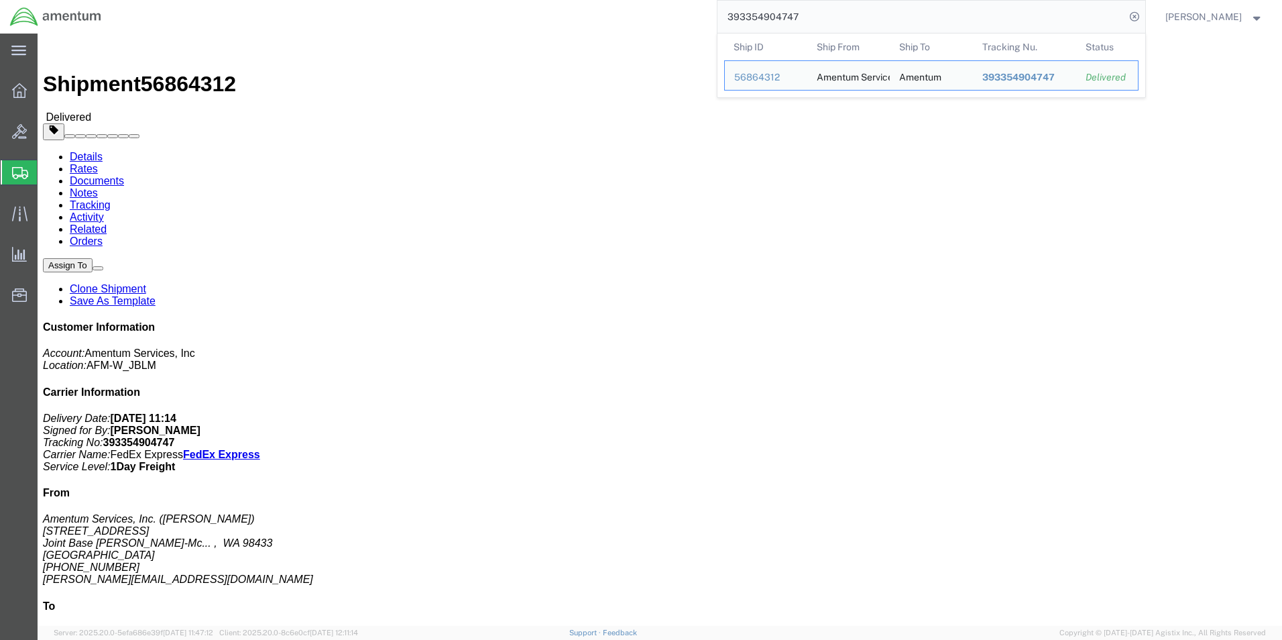
drag, startPoint x: 847, startPoint y: 19, endPoint x: 658, endPoint y: 19, distance: 189.1
click at [658, 19] on div "393354904747 Ship ID Ship From Ship To Tracking Nu. Status Ship ID 56864312 Shi…" at bounding box center [628, 17] width 1034 height 34
paste input "96999489"
drag, startPoint x: 825, startPoint y: 18, endPoint x: 677, endPoint y: 18, distance: 148.2
click at [677, 18] on div "393396999489 Ship ID Ship From Ship To Tracking Nu. Status Ship ID 56878622 Shi…" at bounding box center [628, 17] width 1034 height 34
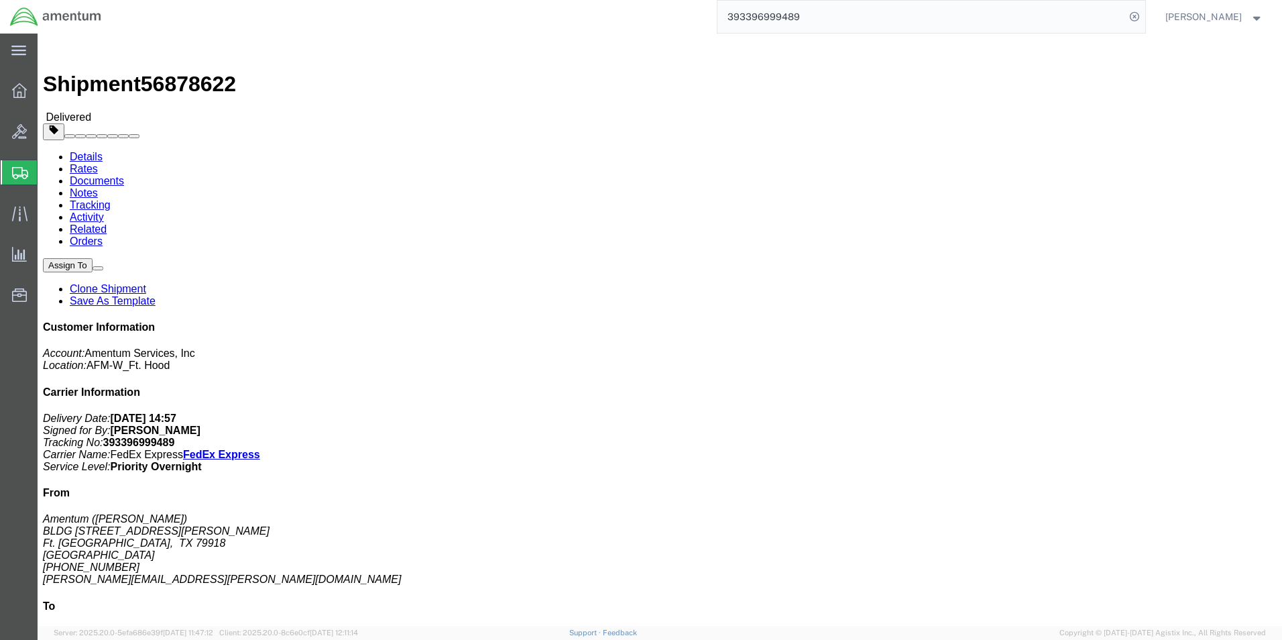
paste input "9282690"
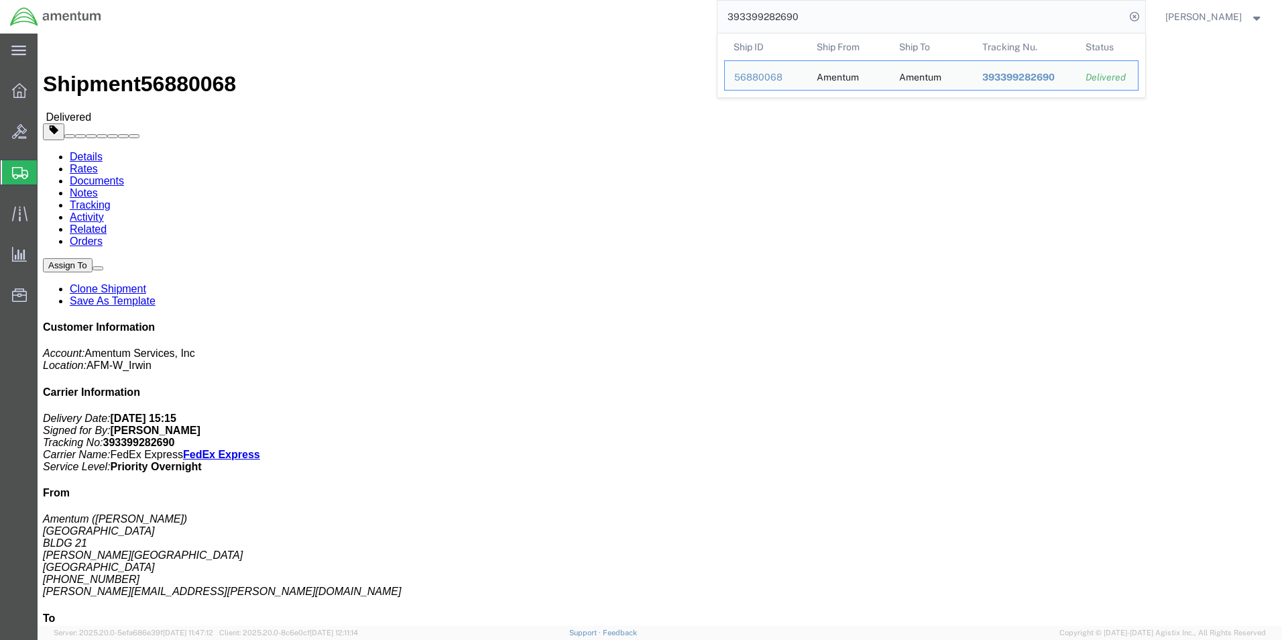
drag, startPoint x: 844, startPoint y: 24, endPoint x: 680, endPoint y: 24, distance: 163.6
click at [680, 24] on div "393399282690 Ship ID Ship From Ship To Tracking Nu. Status Ship ID 56880068 Shi…" at bounding box center [628, 17] width 1034 height 34
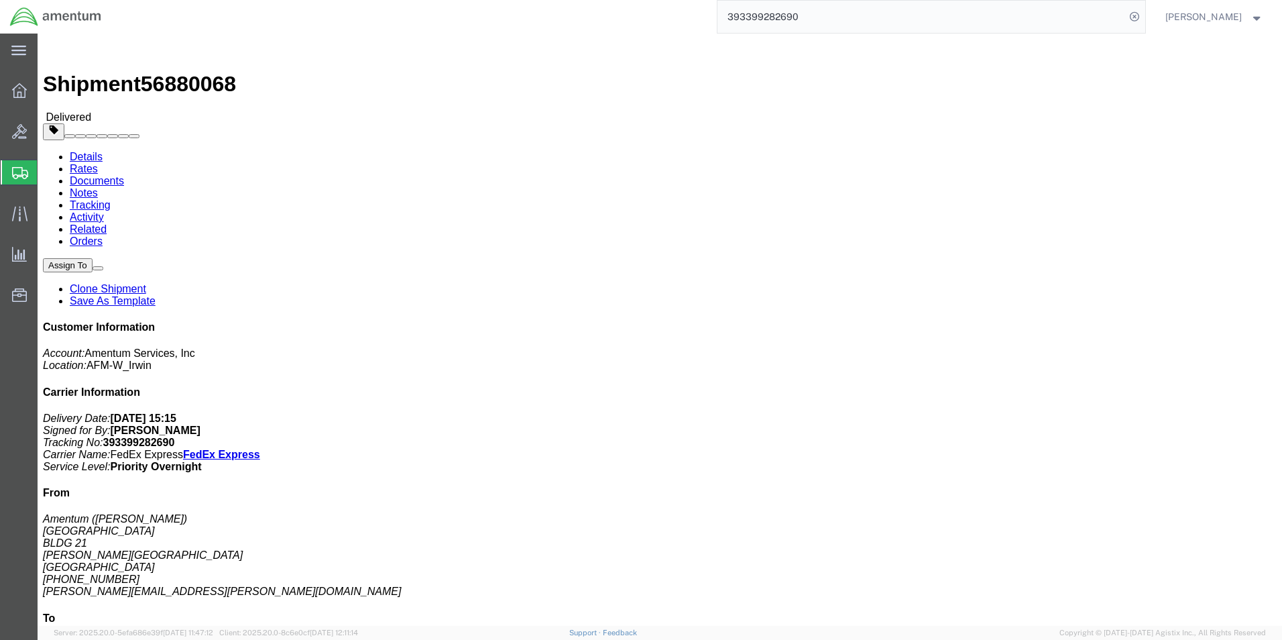
paste input "462630129"
type input "393462630129"
